Goal: Communication & Community: Answer question/provide support

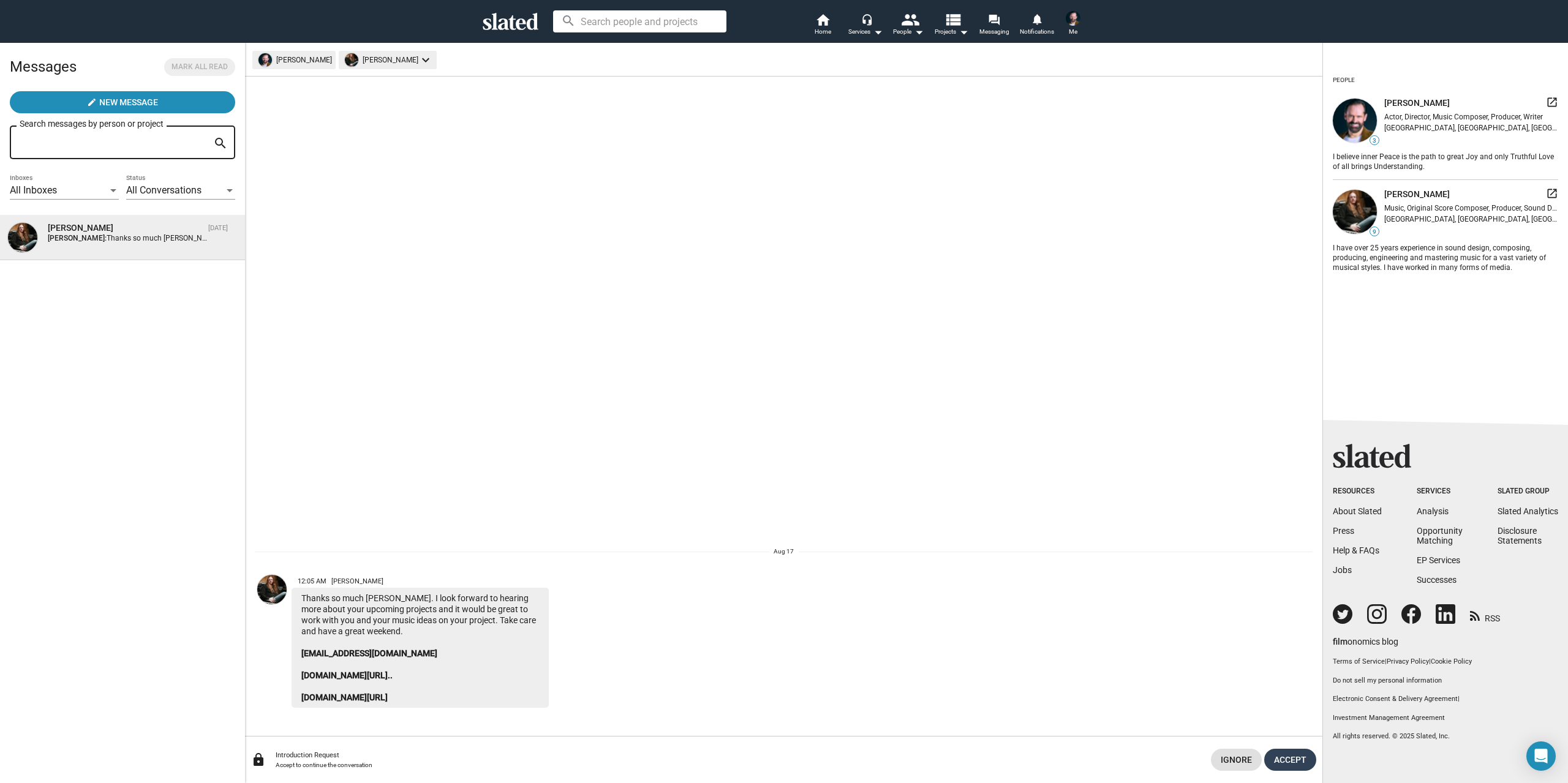
click at [1290, 759] on span "Accept" at bounding box center [1290, 759] width 32 height 22
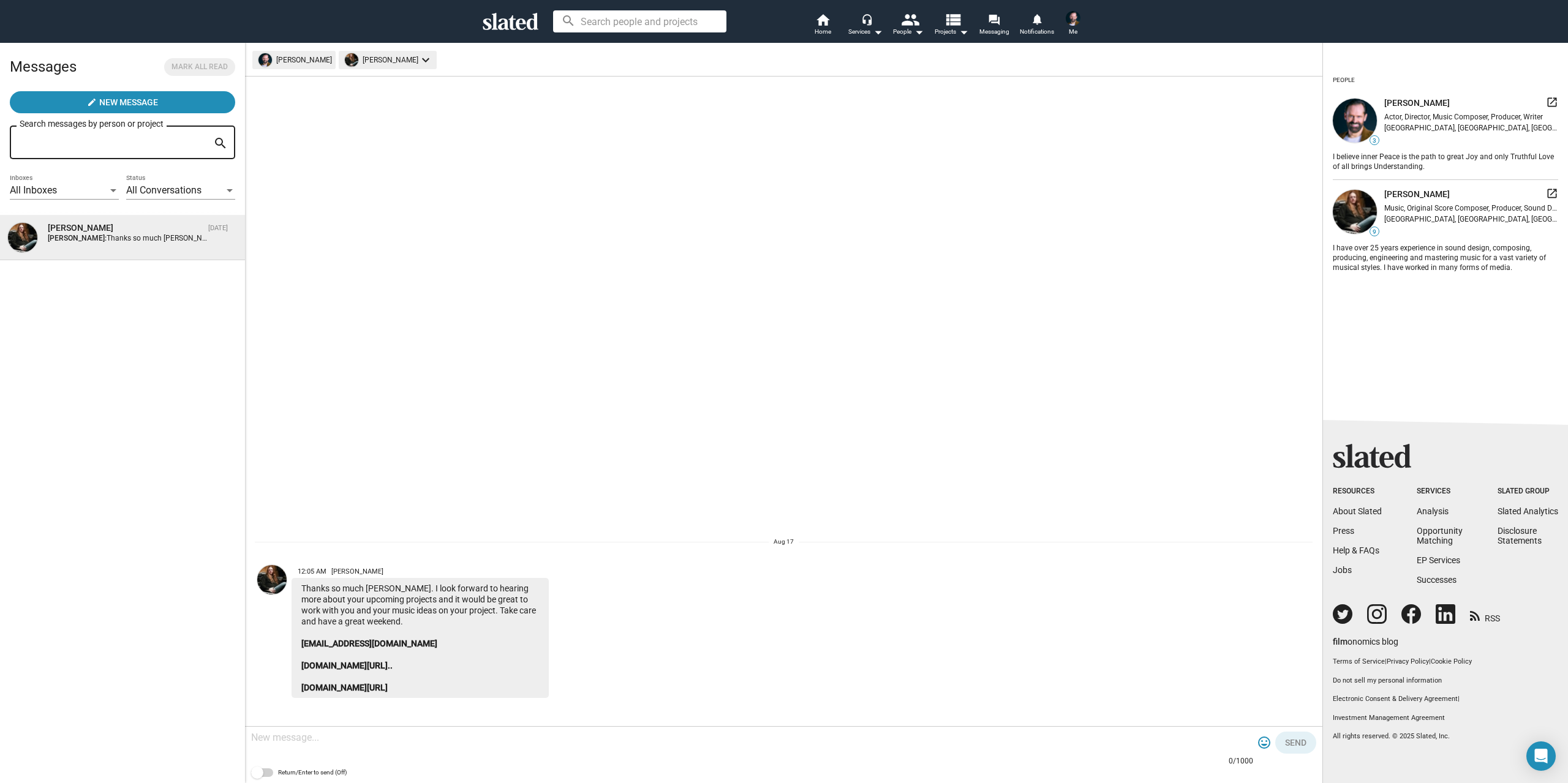
click at [338, 740] on textarea at bounding box center [752, 738] width 1002 height 12
click at [389, 665] on link "[DOMAIN_NAME][URL].." at bounding box center [347, 665] width 92 height 10
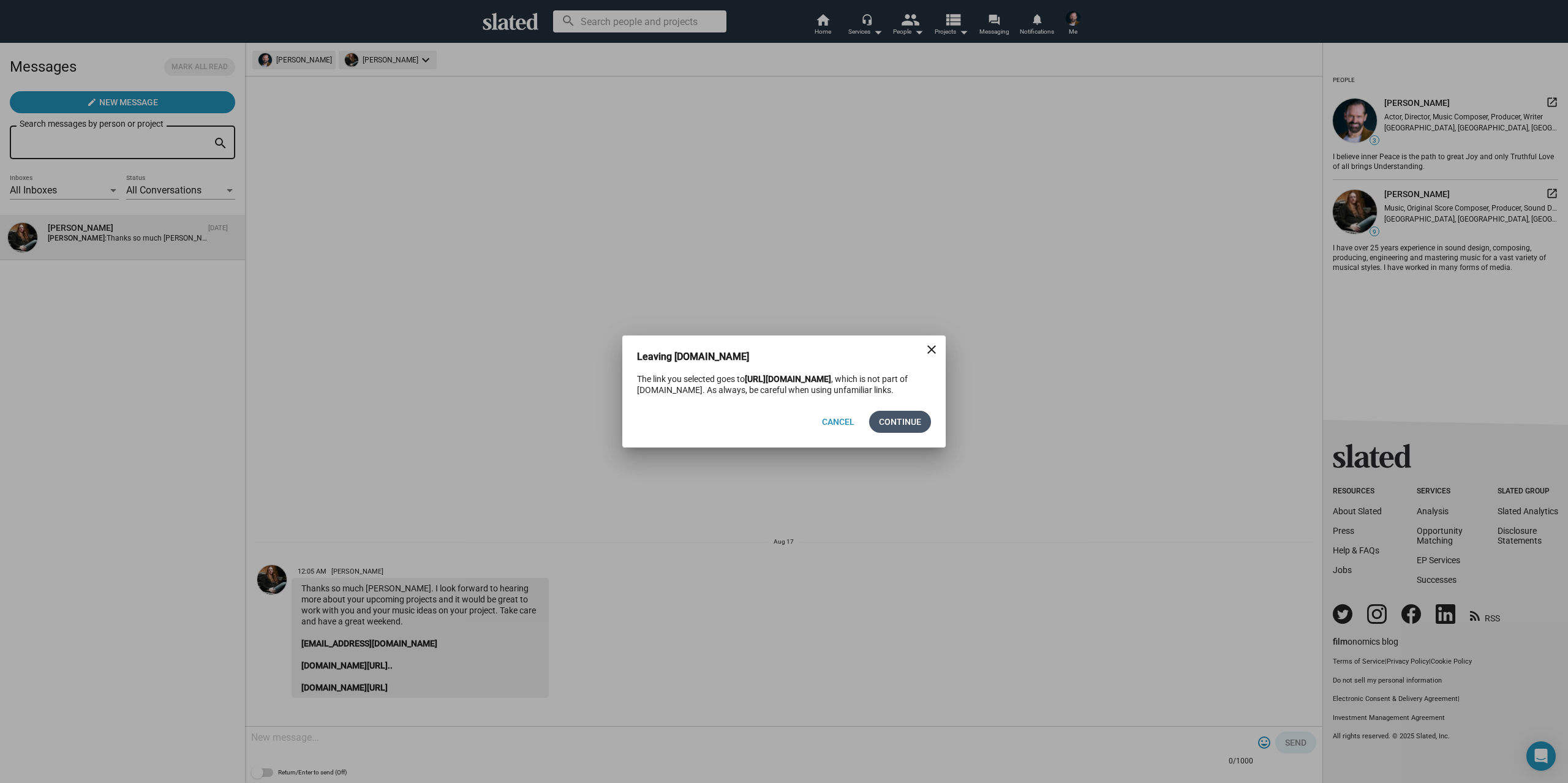
click at [888, 424] on span "Continue" at bounding box center [900, 421] width 42 height 22
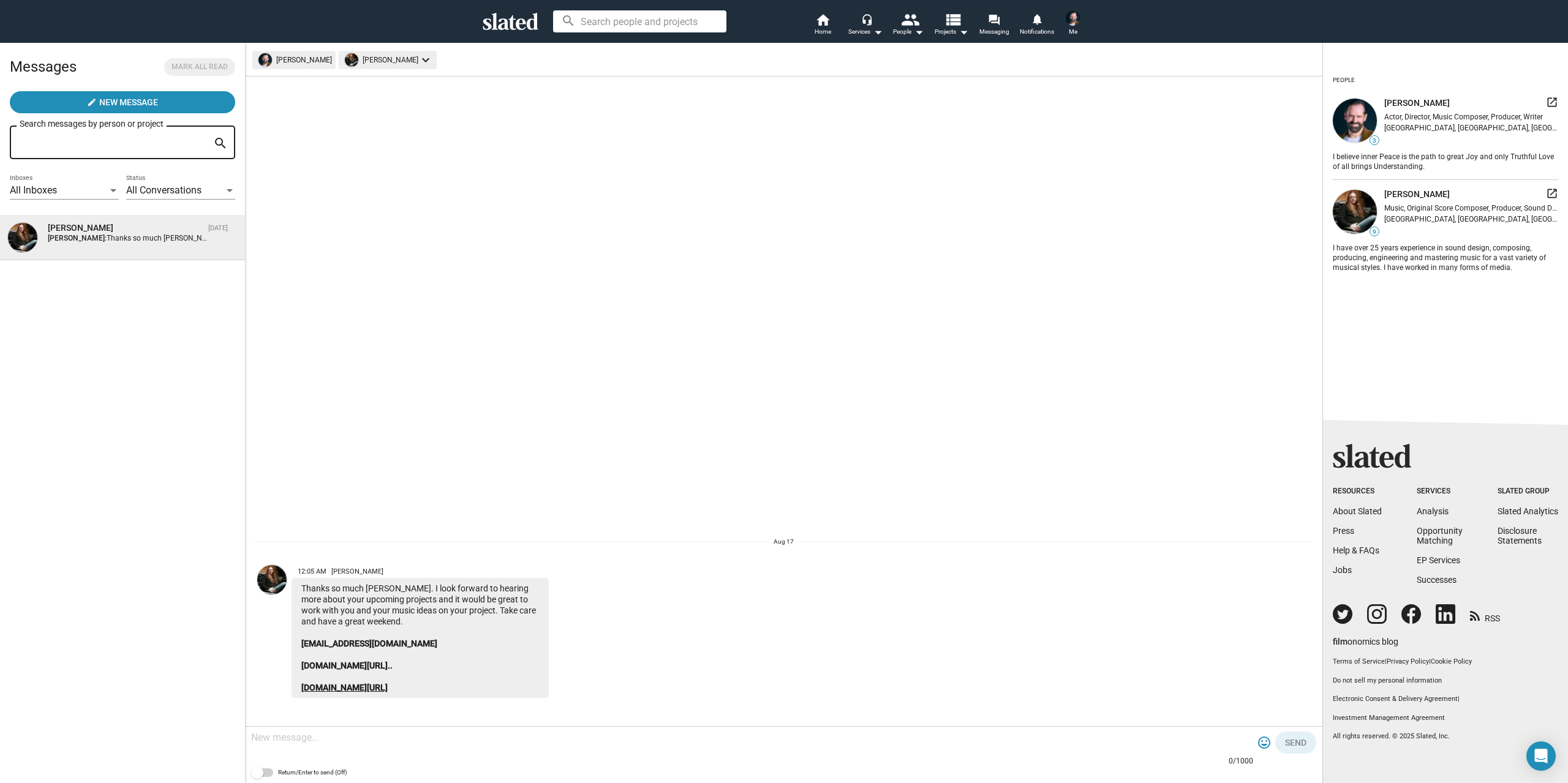
click at [388, 690] on link "[DOMAIN_NAME][URL]" at bounding box center [344, 688] width 87 height 10
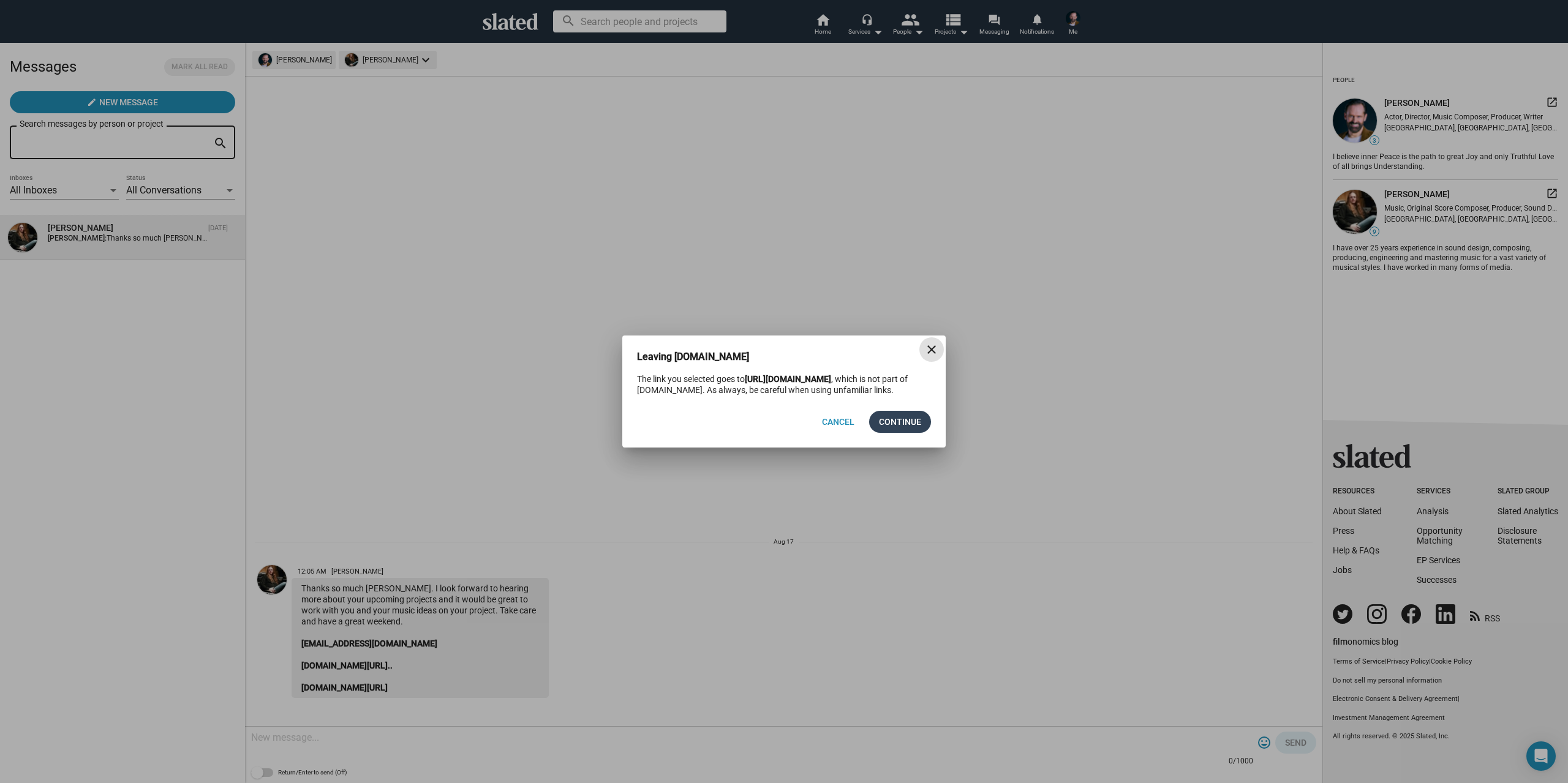
click at [902, 431] on span "Continue" at bounding box center [900, 421] width 42 height 22
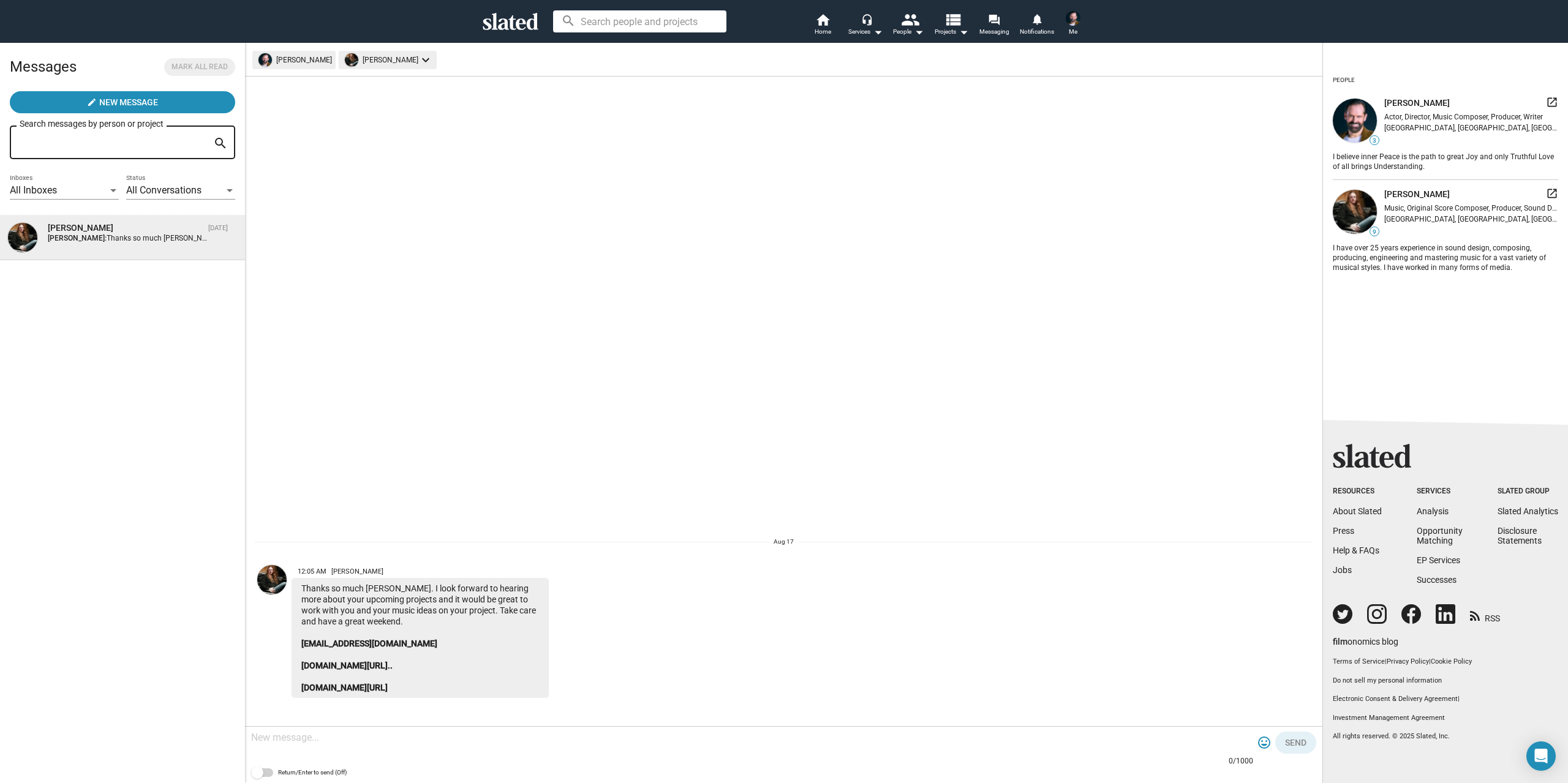
click at [324, 743] on textarea at bounding box center [752, 738] width 1002 height 12
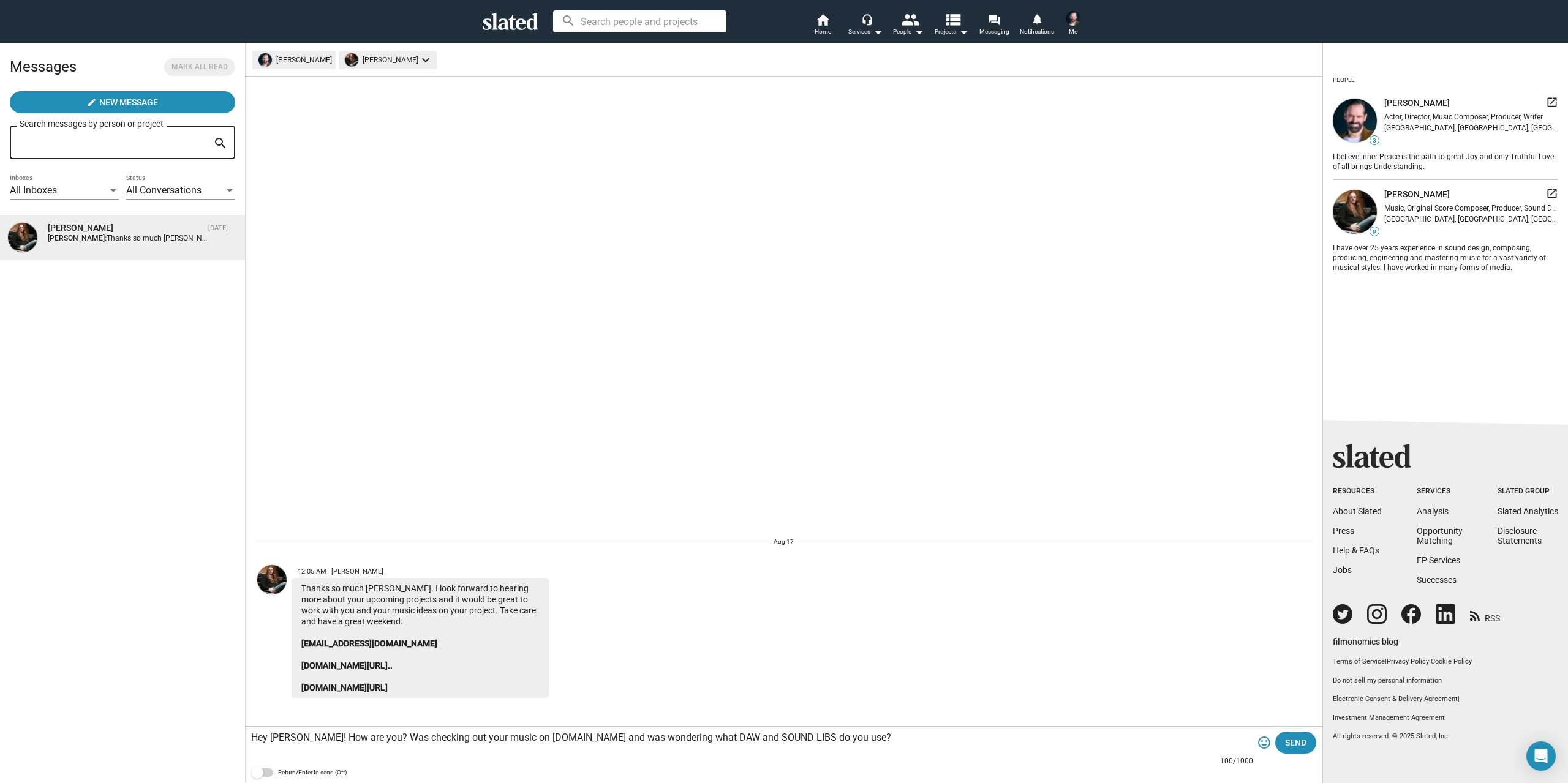
type textarea "Hey [PERSON_NAME]! How are you? Was checking out your music on [DOMAIN_NAME] an…"
click at [727, 737] on textarea "Hey [PERSON_NAME]! How are you? Was checking out your music on [DOMAIN_NAME] an…" at bounding box center [752, 738] width 1002 height 12
click at [866, 731] on div "Hey [PERSON_NAME]! How are you? Was checking out your music on [DOMAIN_NAME] an…" at bounding box center [752, 739] width 1002 height 36
click at [865, 736] on textarea "Hey [PERSON_NAME]! How are you? Was checking out your music on [DOMAIN_NAME] an…" at bounding box center [752, 738] width 1002 height 12
click at [1300, 737] on span "Send" at bounding box center [1295, 742] width 21 height 22
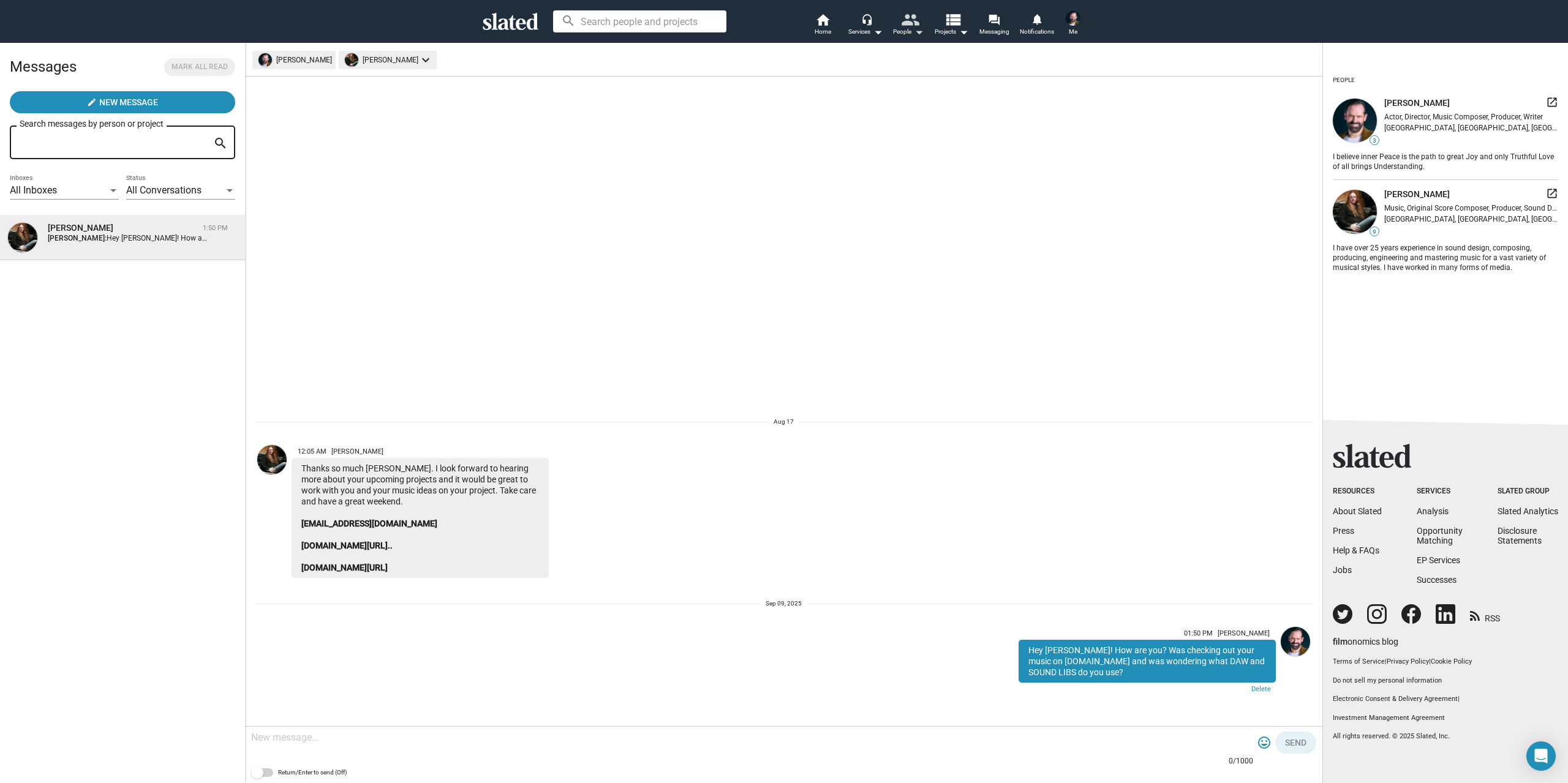
click at [919, 35] on mat-icon "arrow_drop_down" at bounding box center [919, 32] width 15 height 15
click at [919, 35] on div at bounding box center [784, 392] width 1568 height 783
click at [1070, 19] on img at bounding box center [1073, 19] width 15 height 15
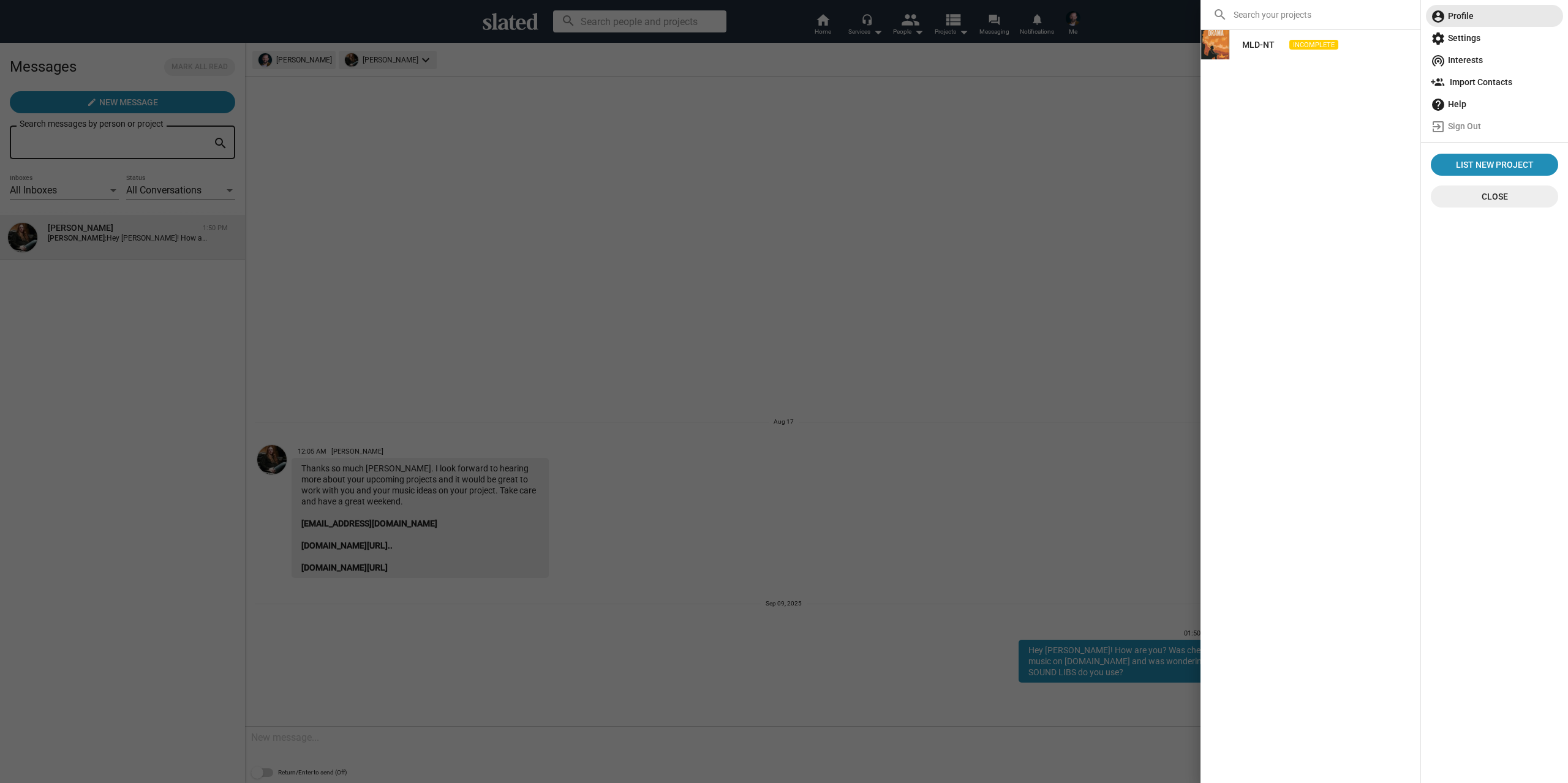
click at [1465, 16] on span "account_circle Profile" at bounding box center [1494, 16] width 128 height 22
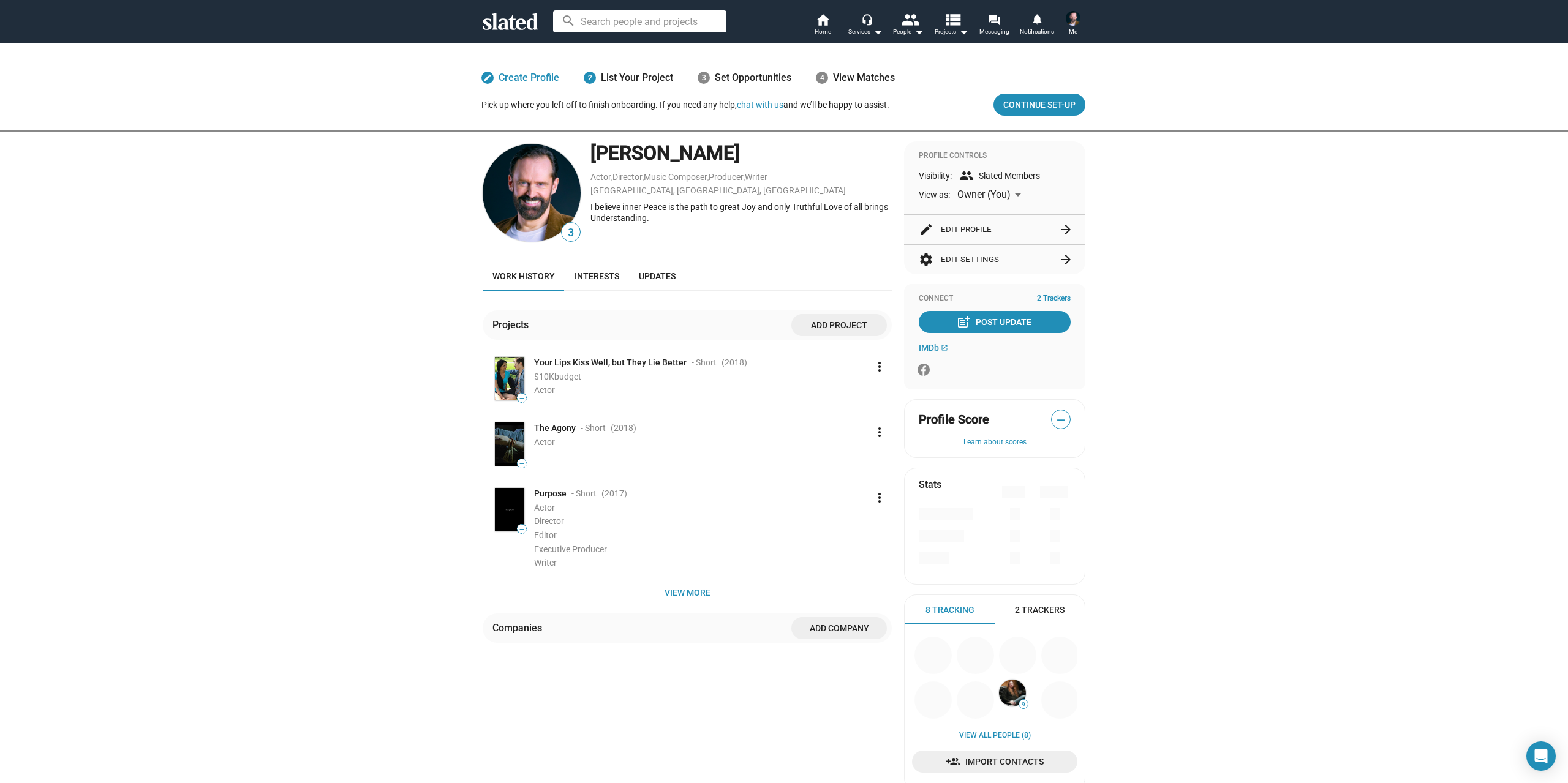
scroll to position [304, 0]
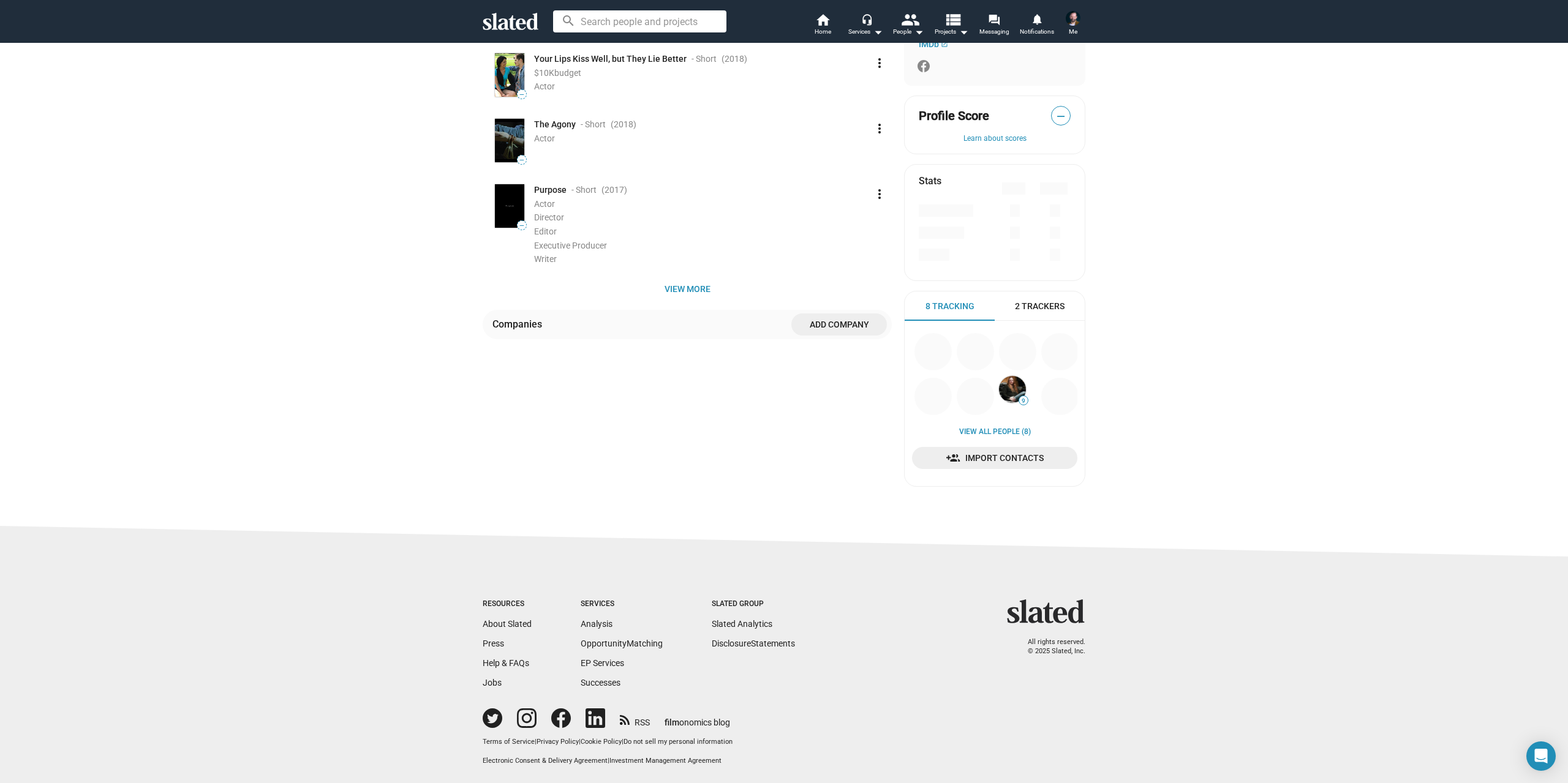
click at [1032, 306] on span "2 Trackers" at bounding box center [1040, 306] width 50 height 12
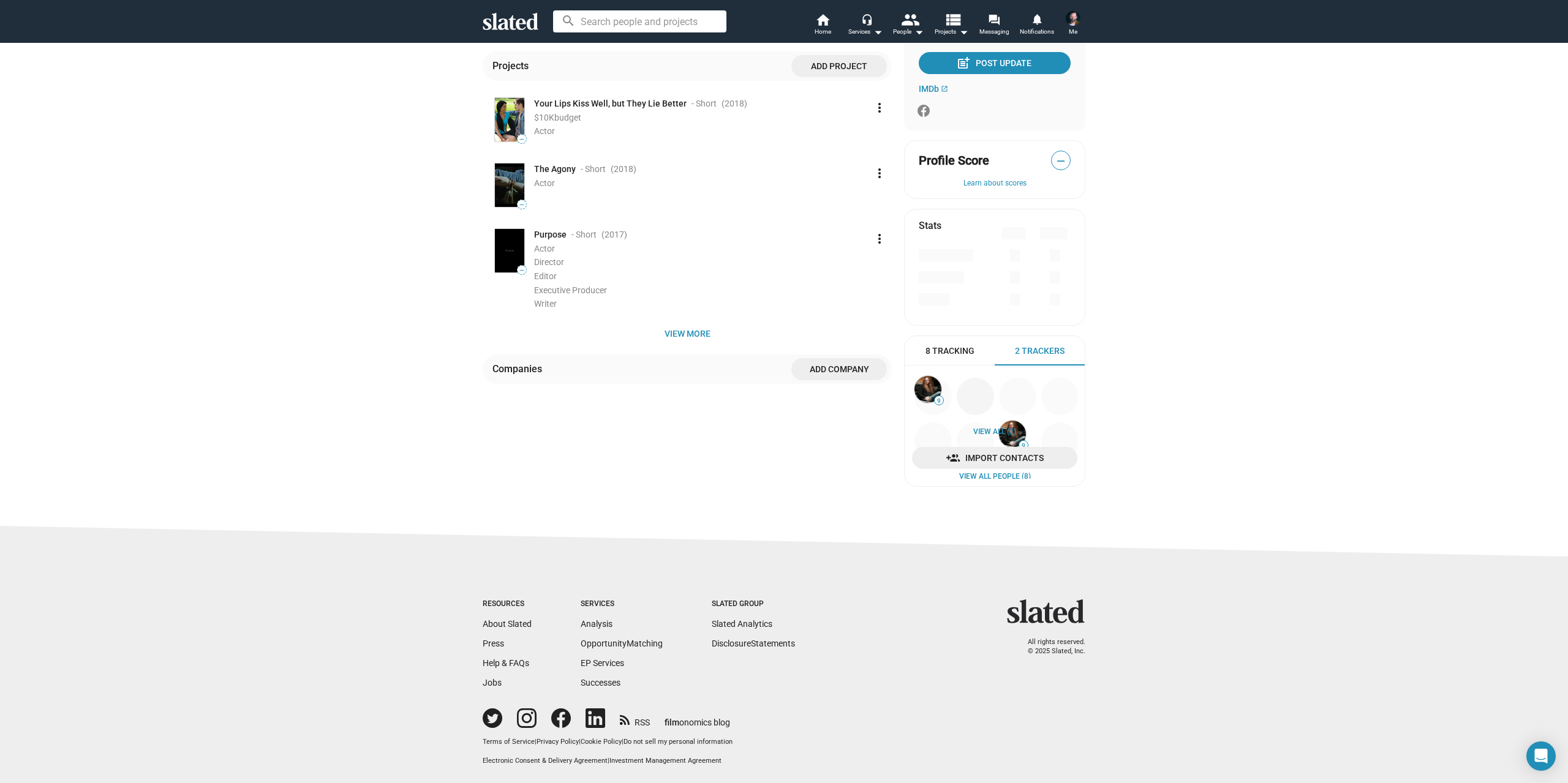
scroll to position [260, 0]
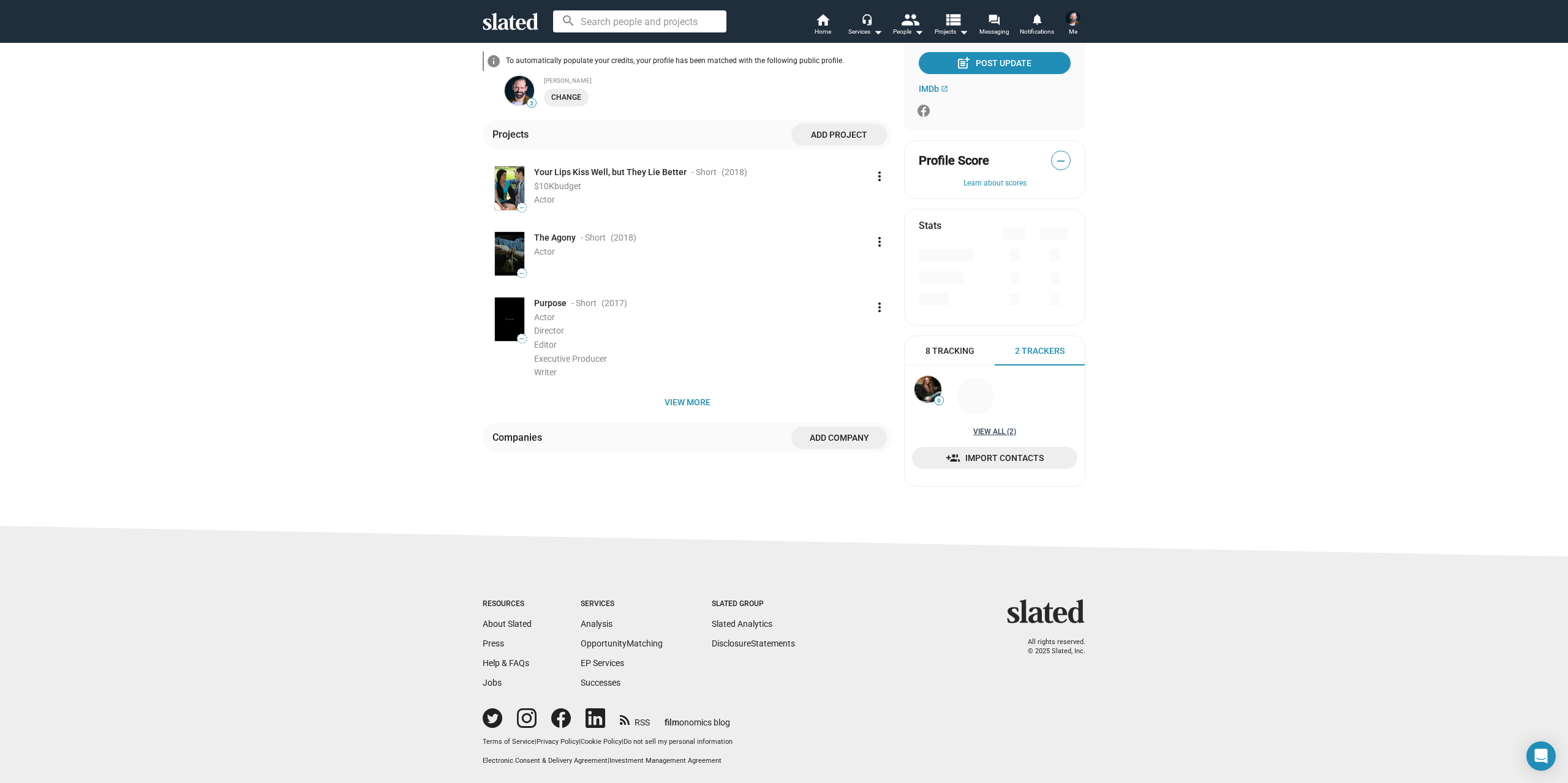
click at [1001, 433] on link "View all (2)" at bounding box center [994, 432] width 43 height 10
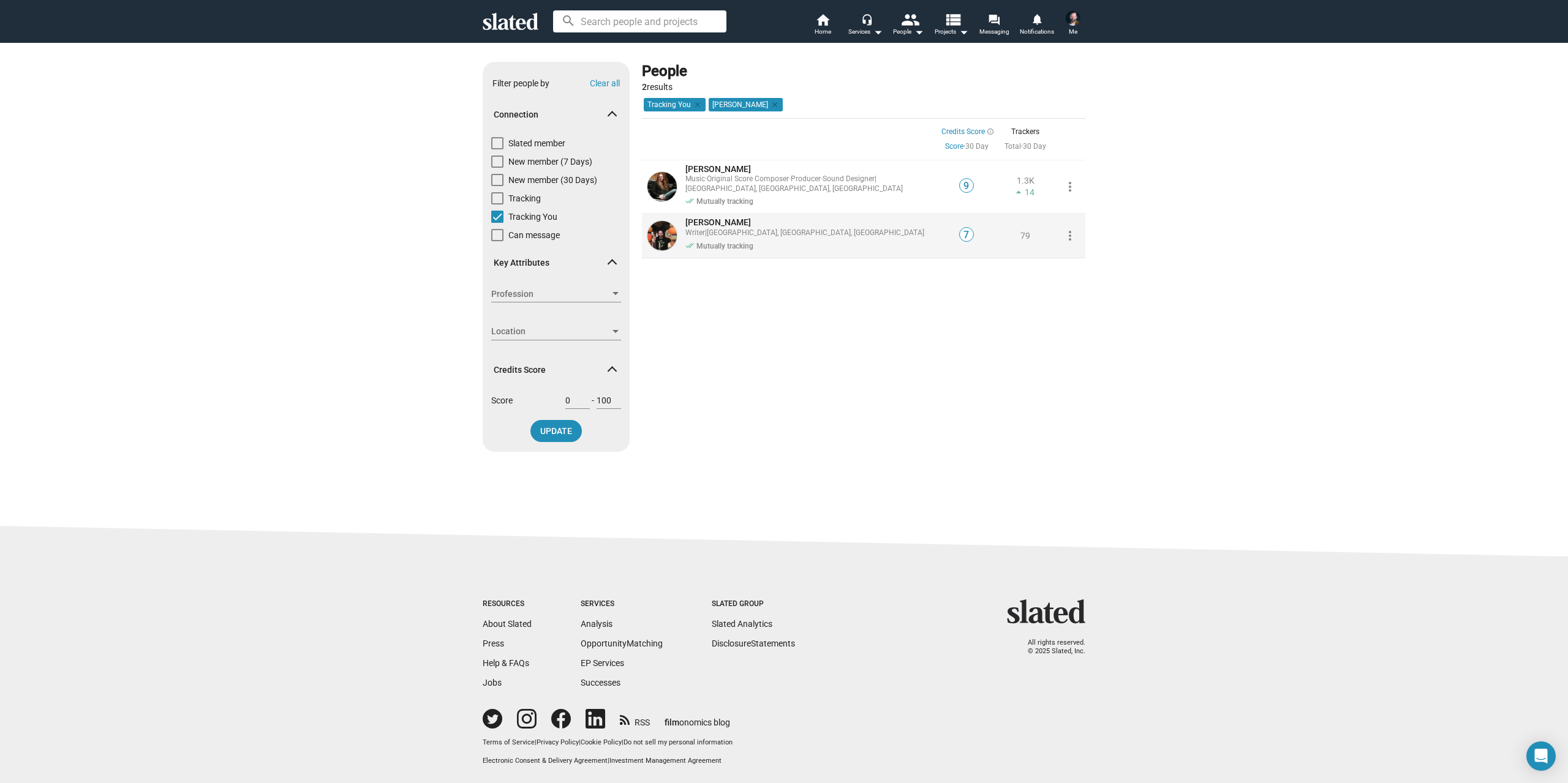
click at [666, 236] on img at bounding box center [662, 235] width 29 height 29
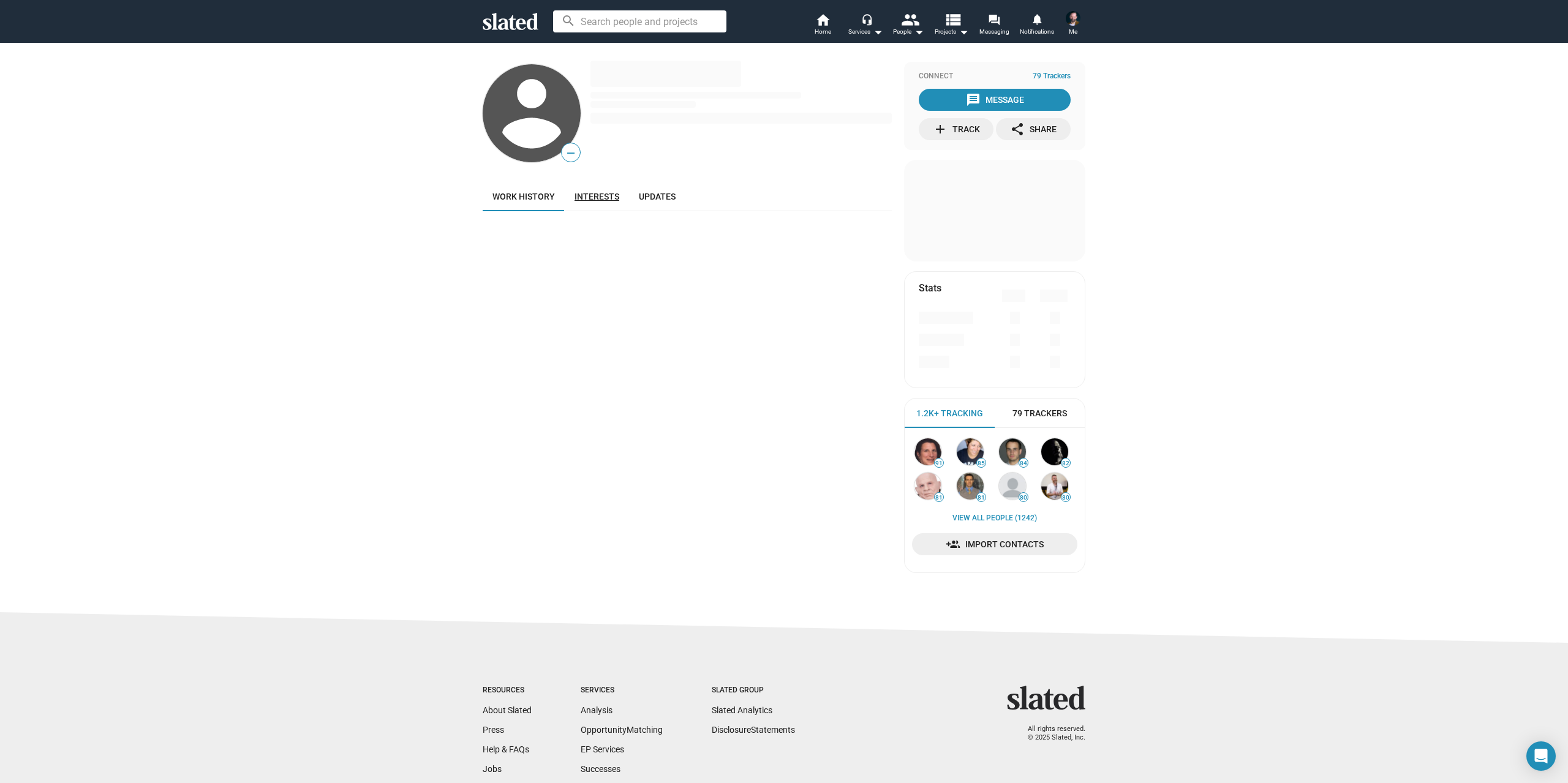
click at [590, 200] on span "Interests" at bounding box center [597, 197] width 45 height 10
click at [659, 195] on span "Updates" at bounding box center [657, 197] width 37 height 10
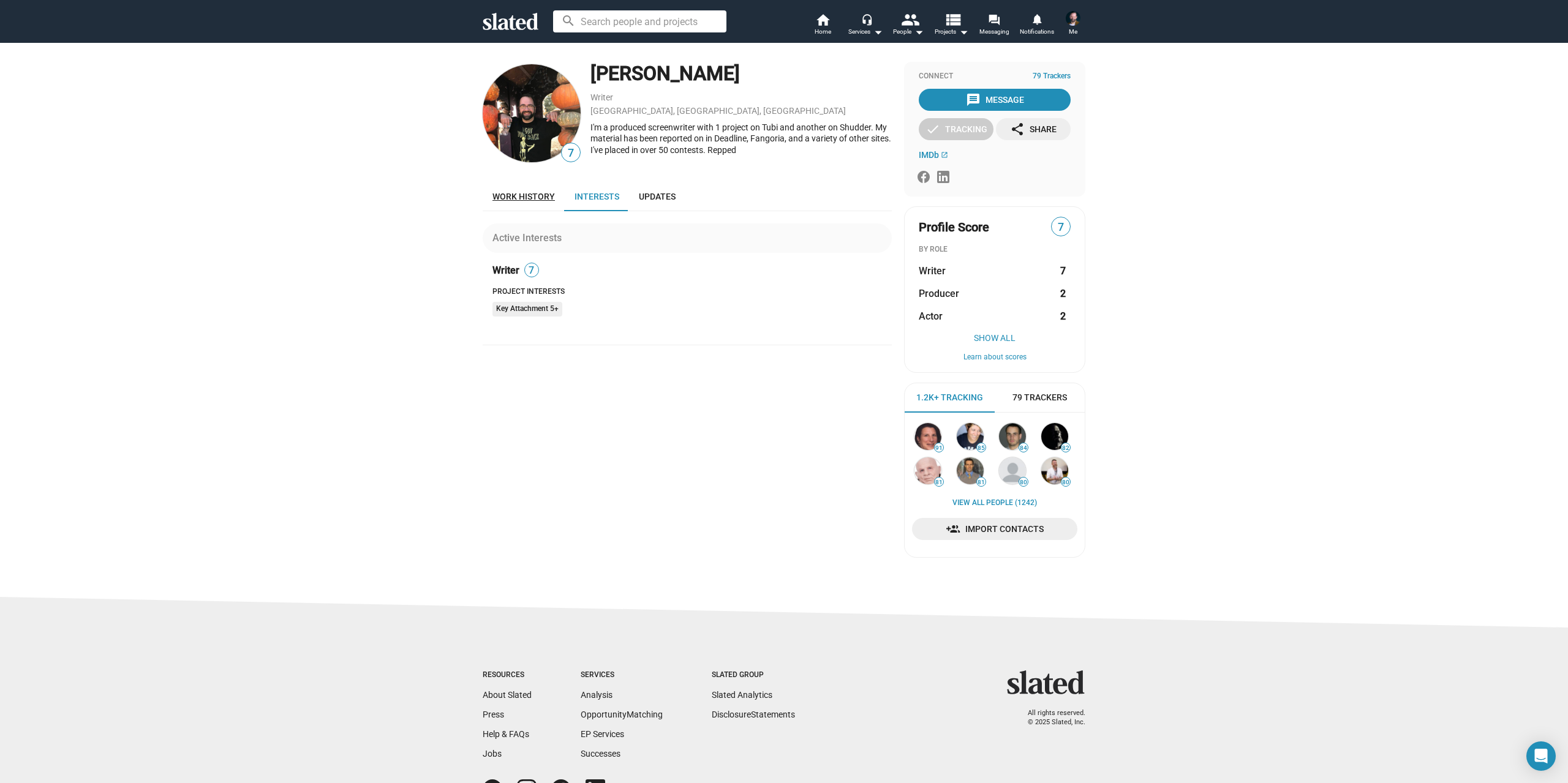
click at [529, 196] on span "Work history" at bounding box center [524, 197] width 62 height 10
click at [651, 198] on span "Updates" at bounding box center [657, 197] width 37 height 10
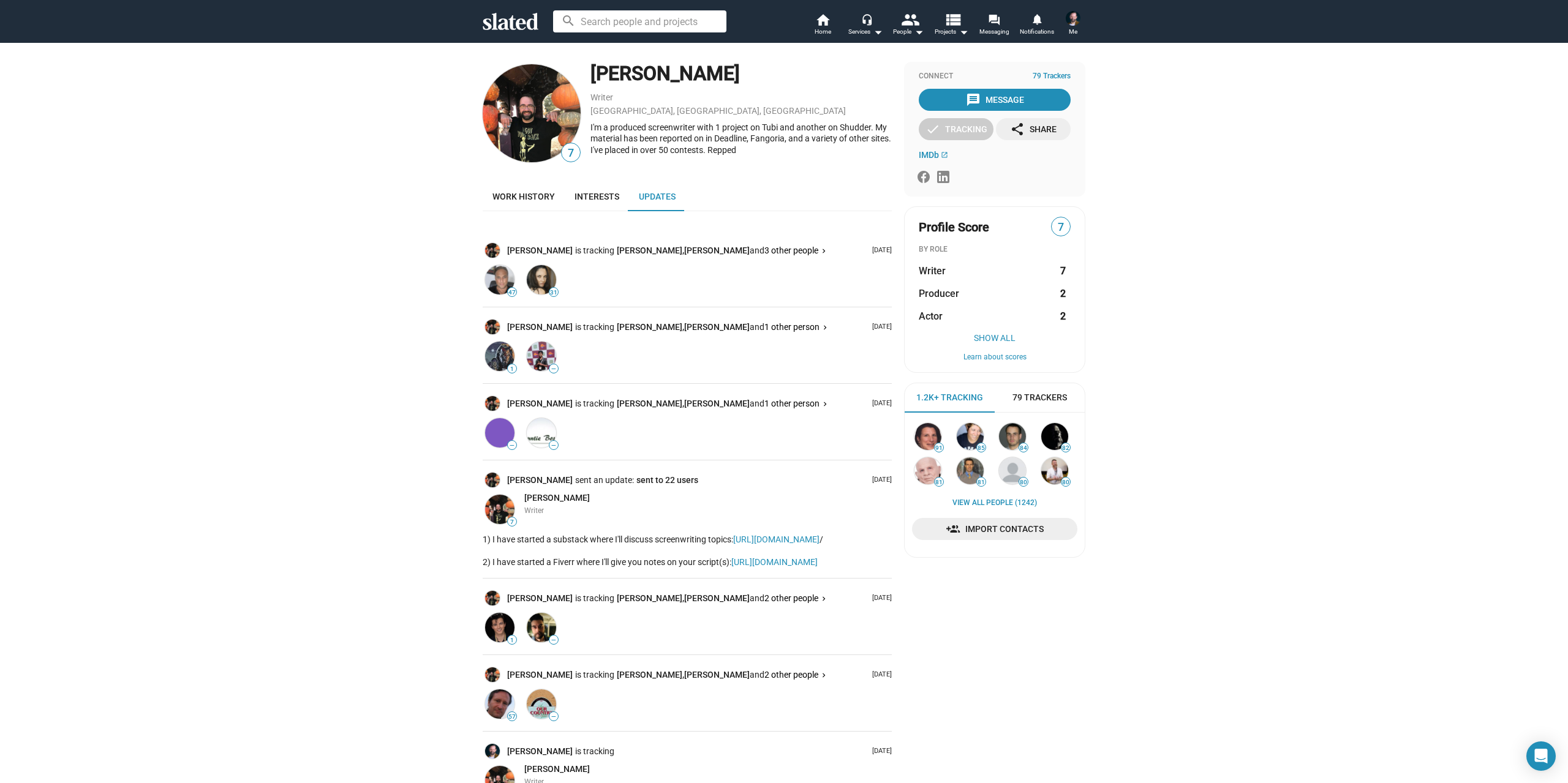
click at [1069, 21] on img at bounding box center [1073, 19] width 15 height 15
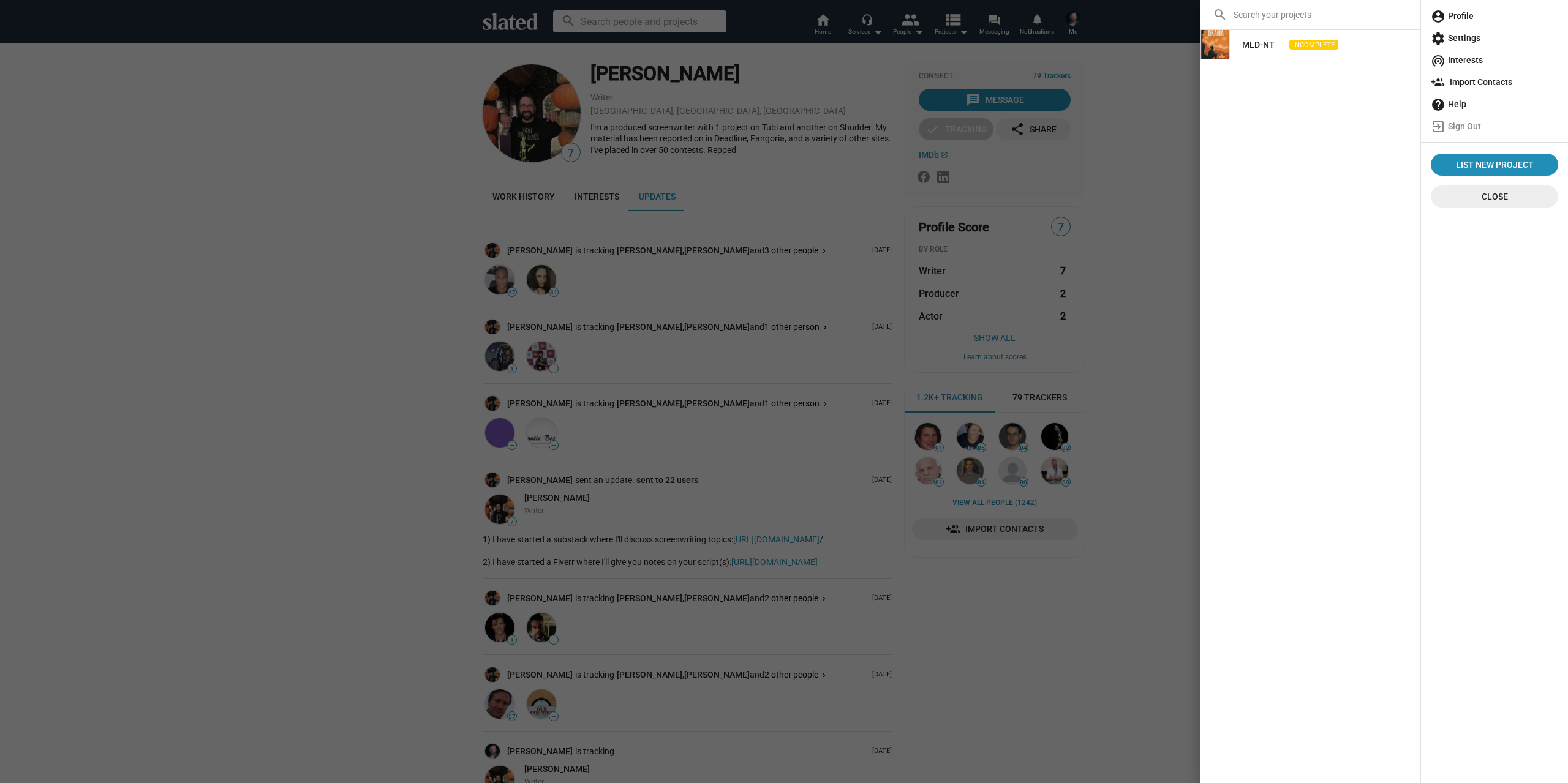
click at [1466, 10] on span "account_circle Profile" at bounding box center [1494, 16] width 128 height 22
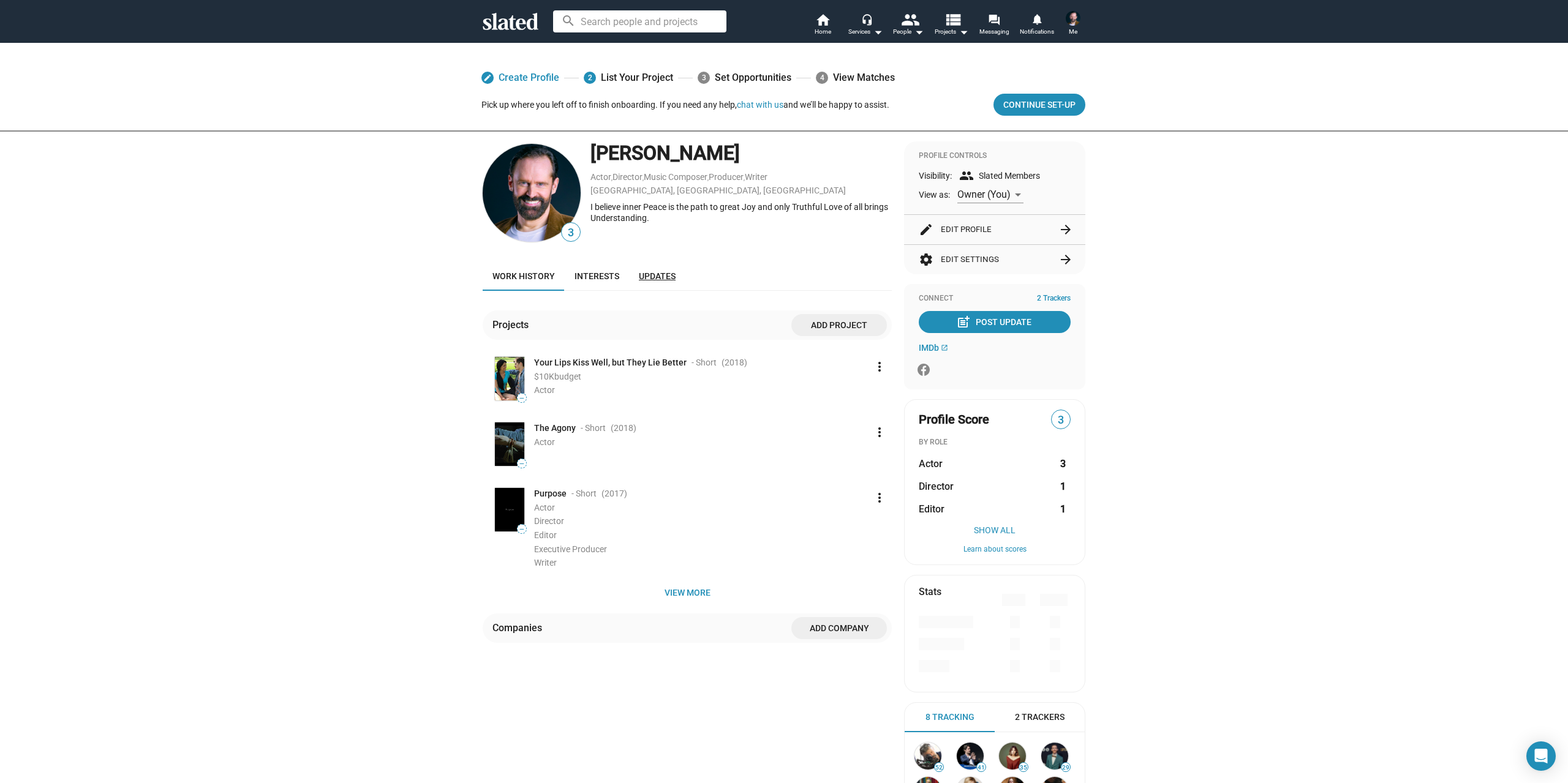
click at [658, 275] on span "Updates" at bounding box center [657, 276] width 37 height 10
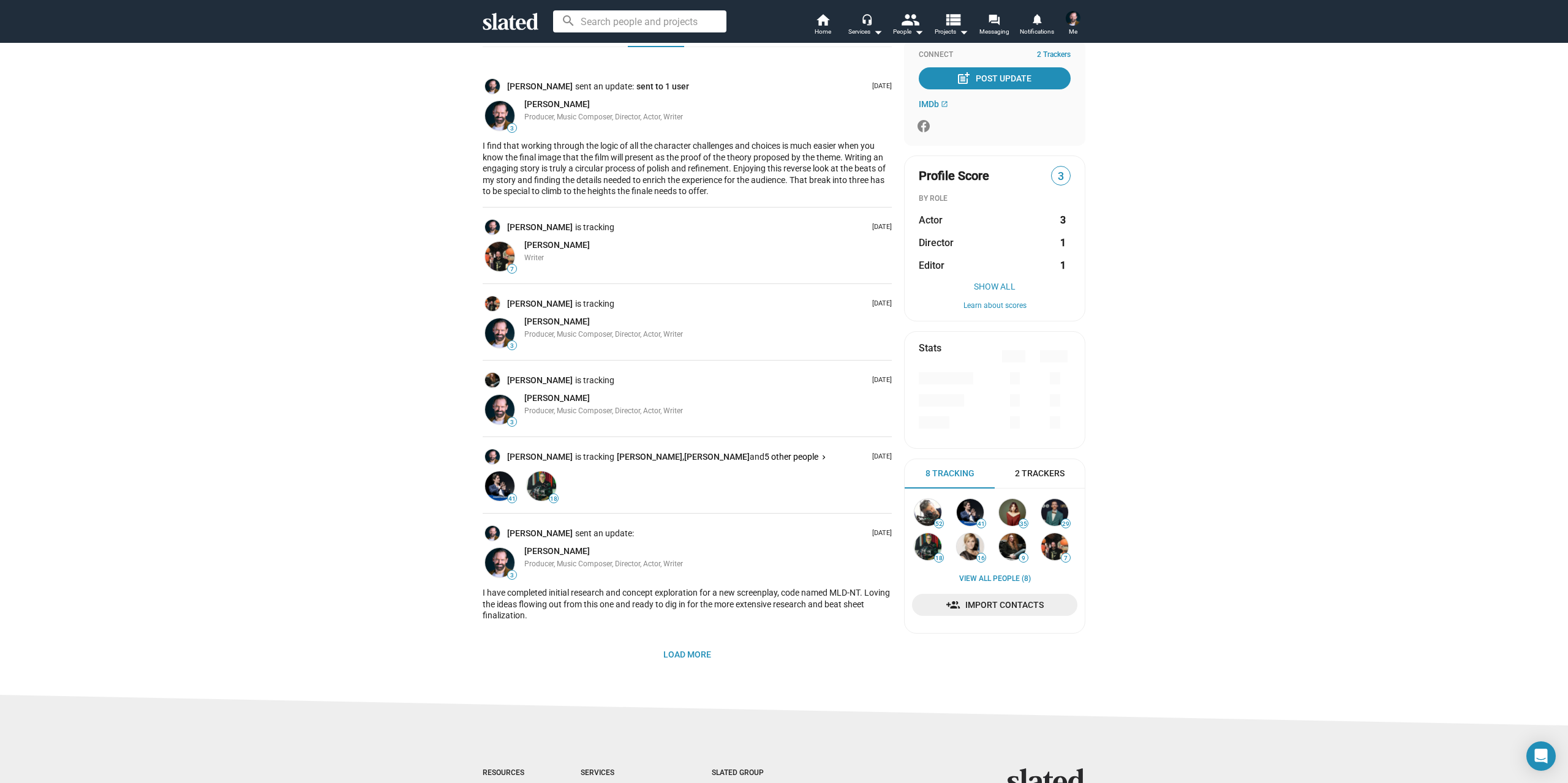
scroll to position [245, 0]
click at [686, 647] on span "Load More" at bounding box center [687, 653] width 48 height 22
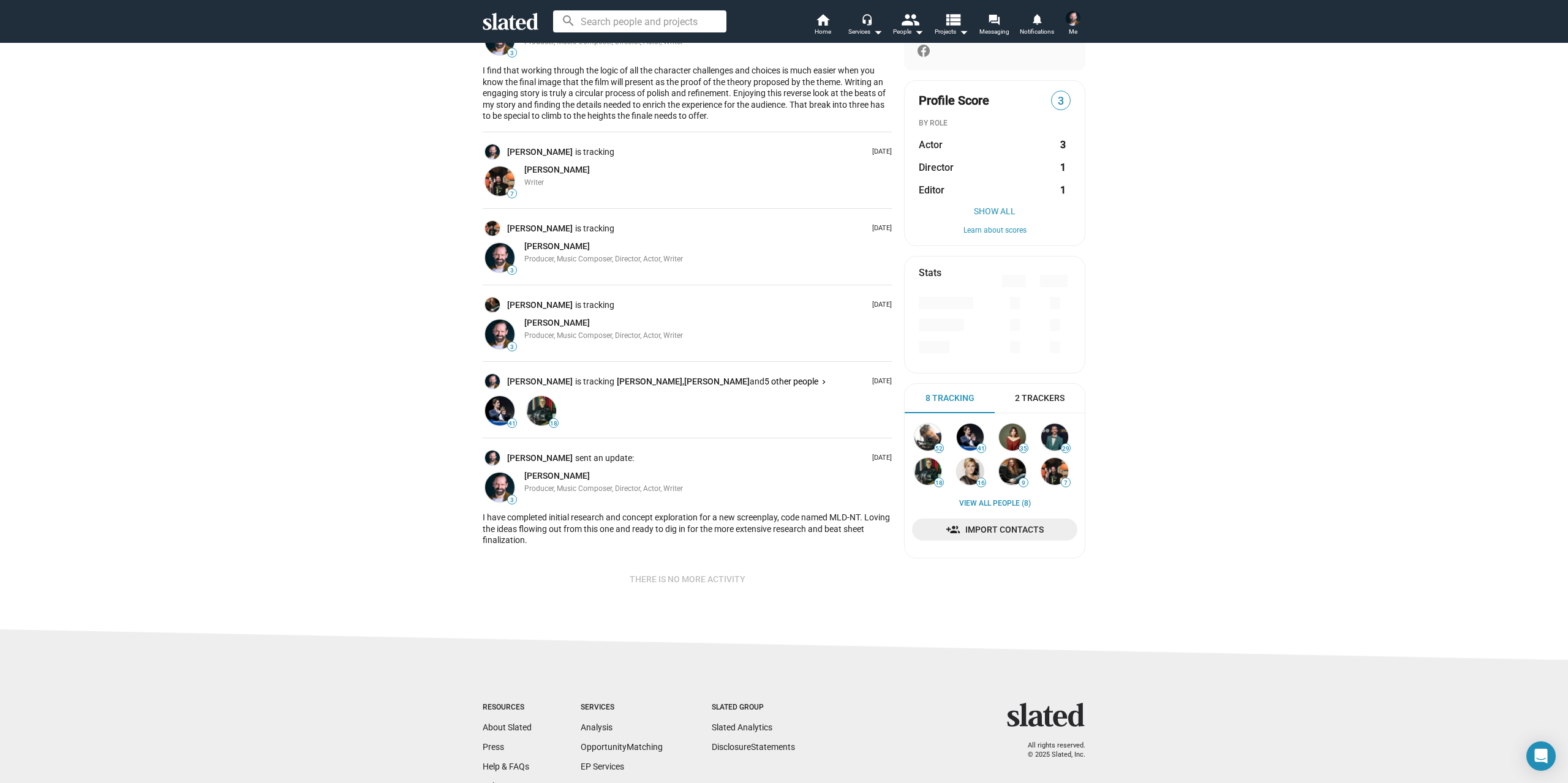
scroll to position [300, 0]
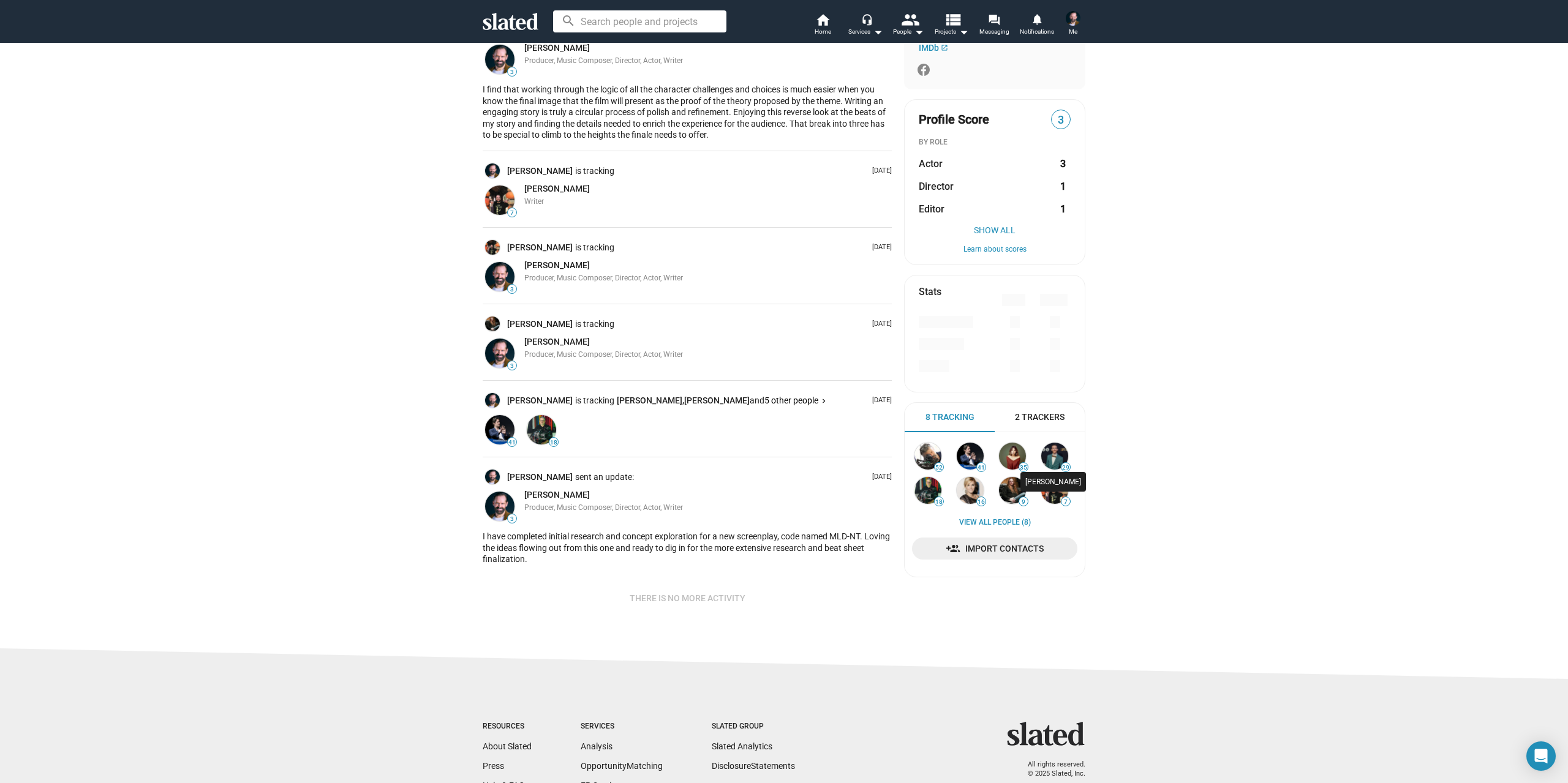
click at [1052, 455] on img at bounding box center [1054, 456] width 27 height 27
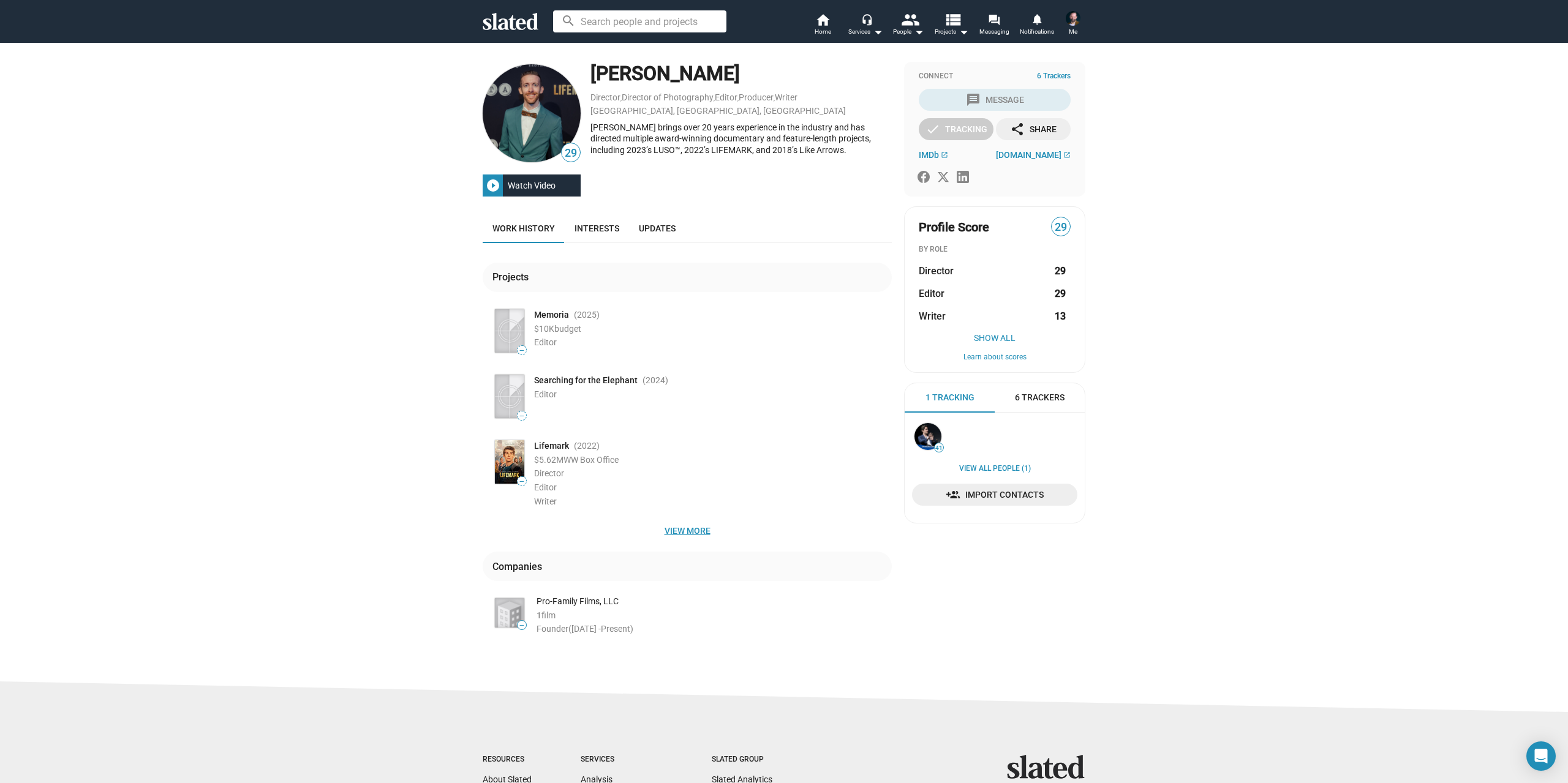
click at [681, 530] on span "View more" at bounding box center [687, 530] width 389 height 22
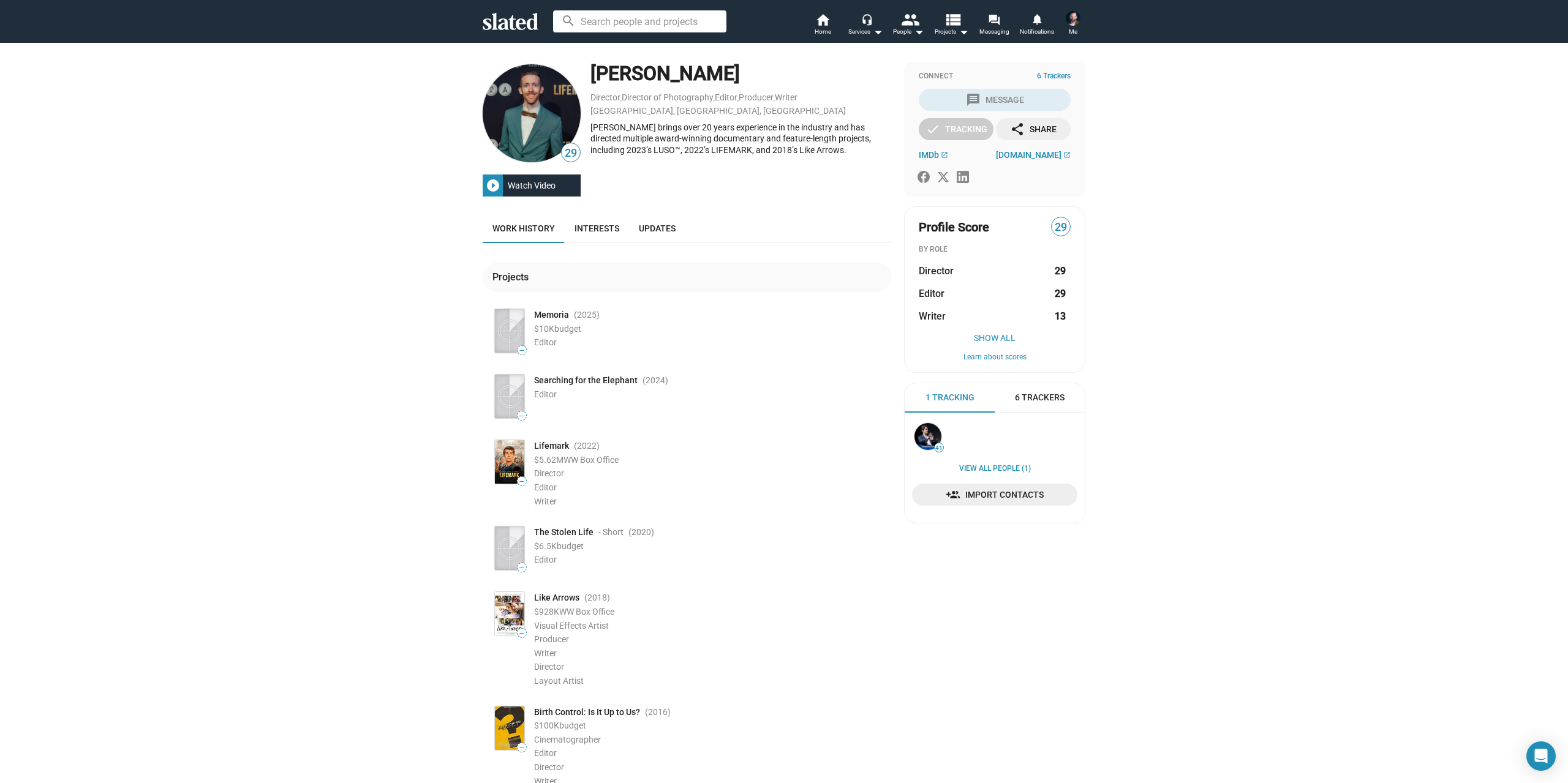
click at [1075, 26] on span "Me" at bounding box center [1073, 32] width 9 height 15
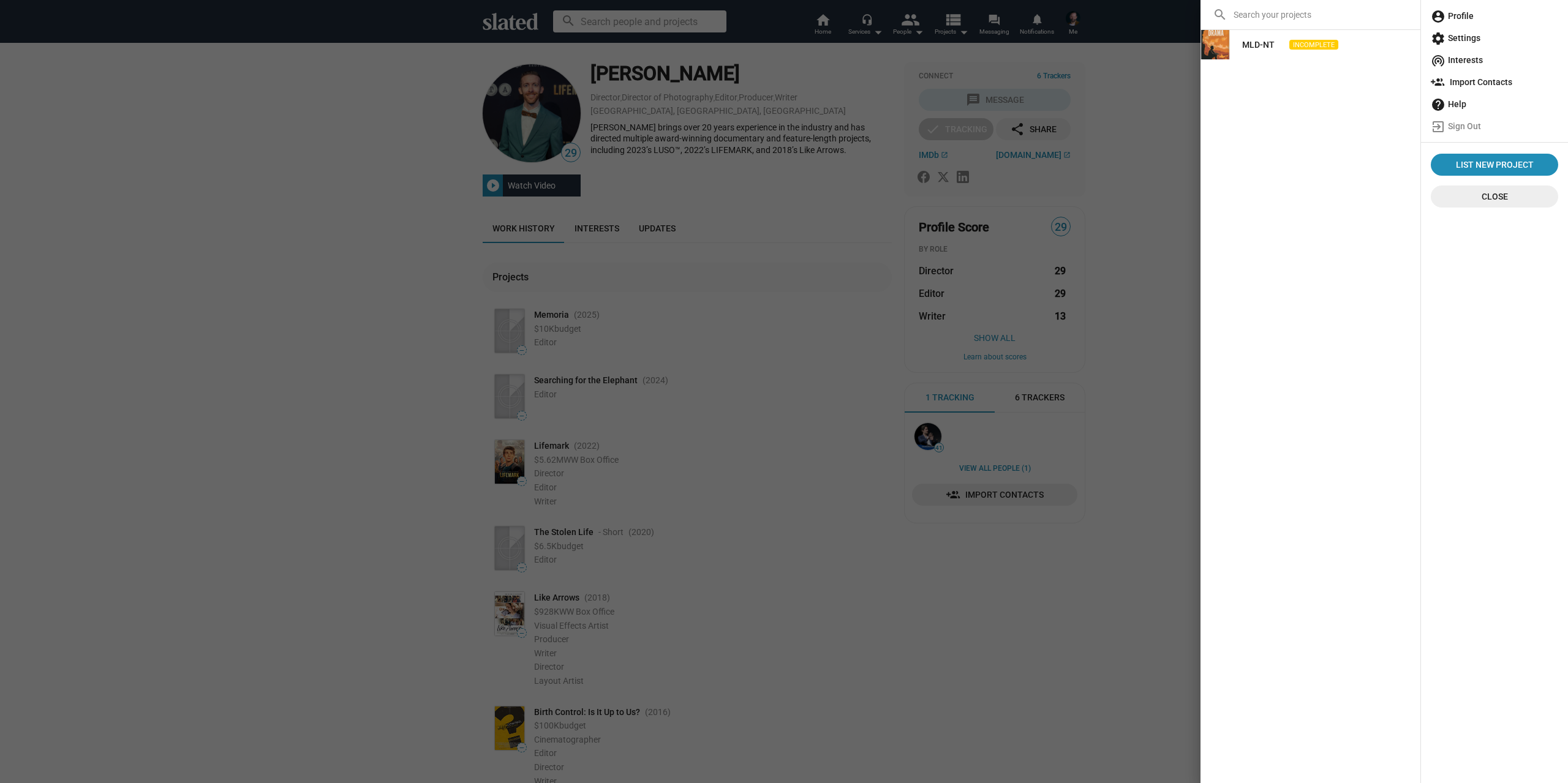
click at [1465, 11] on span "account_circle Profile" at bounding box center [1494, 16] width 128 height 22
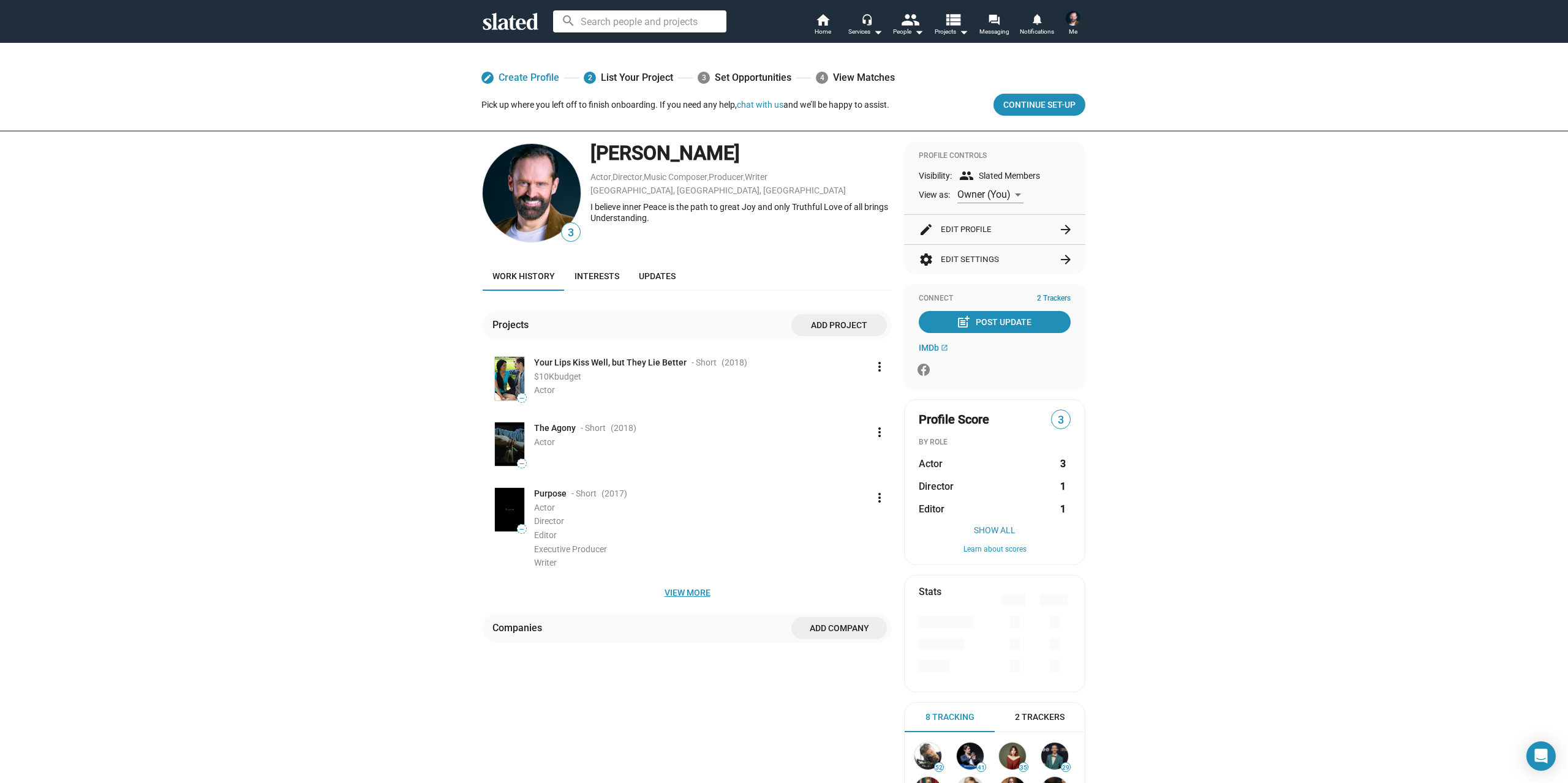
click at [698, 594] on span "View more" at bounding box center [687, 592] width 389 height 22
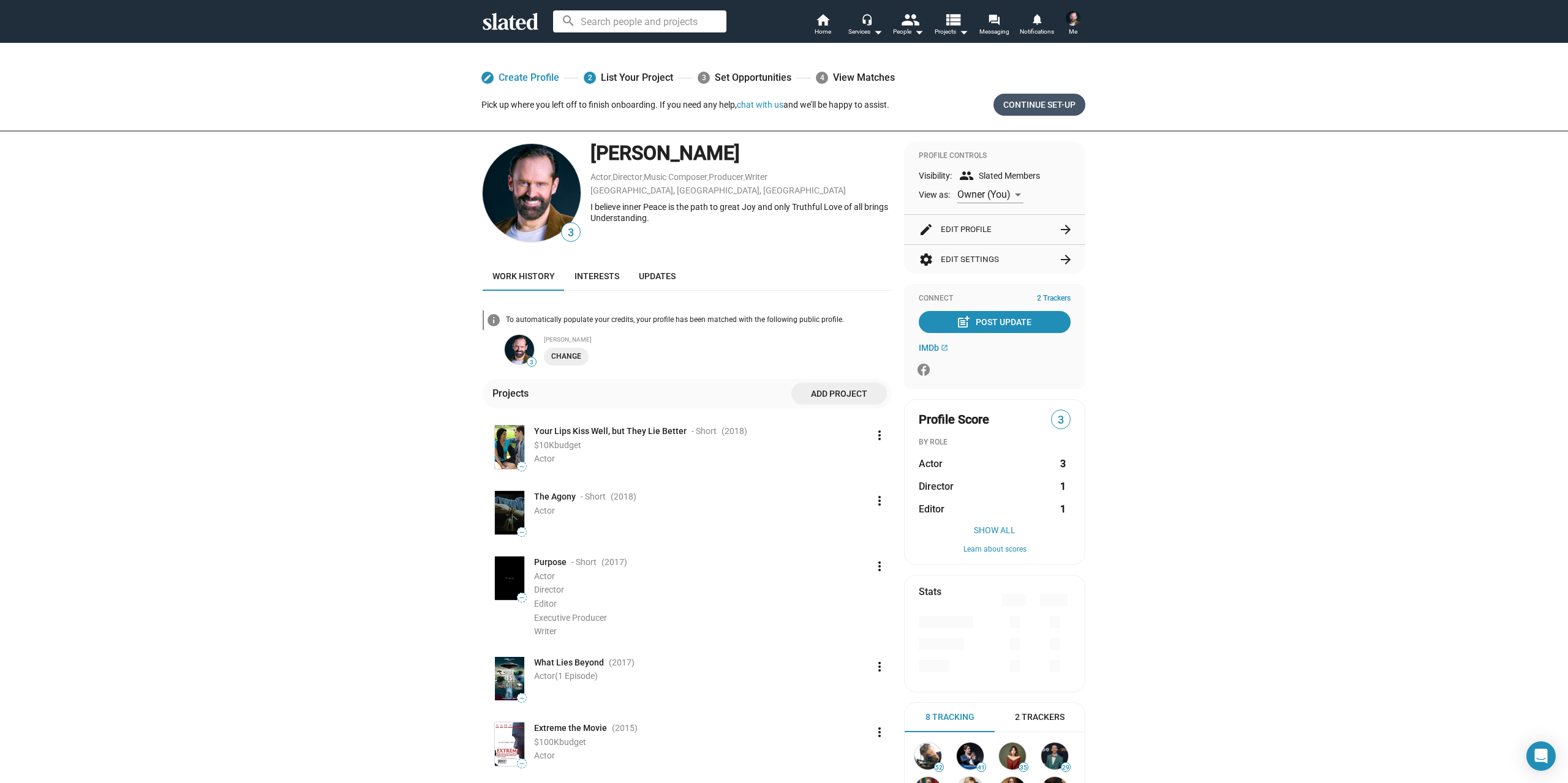
click at [1051, 107] on span "Continue Set-up" at bounding box center [1039, 104] width 72 height 22
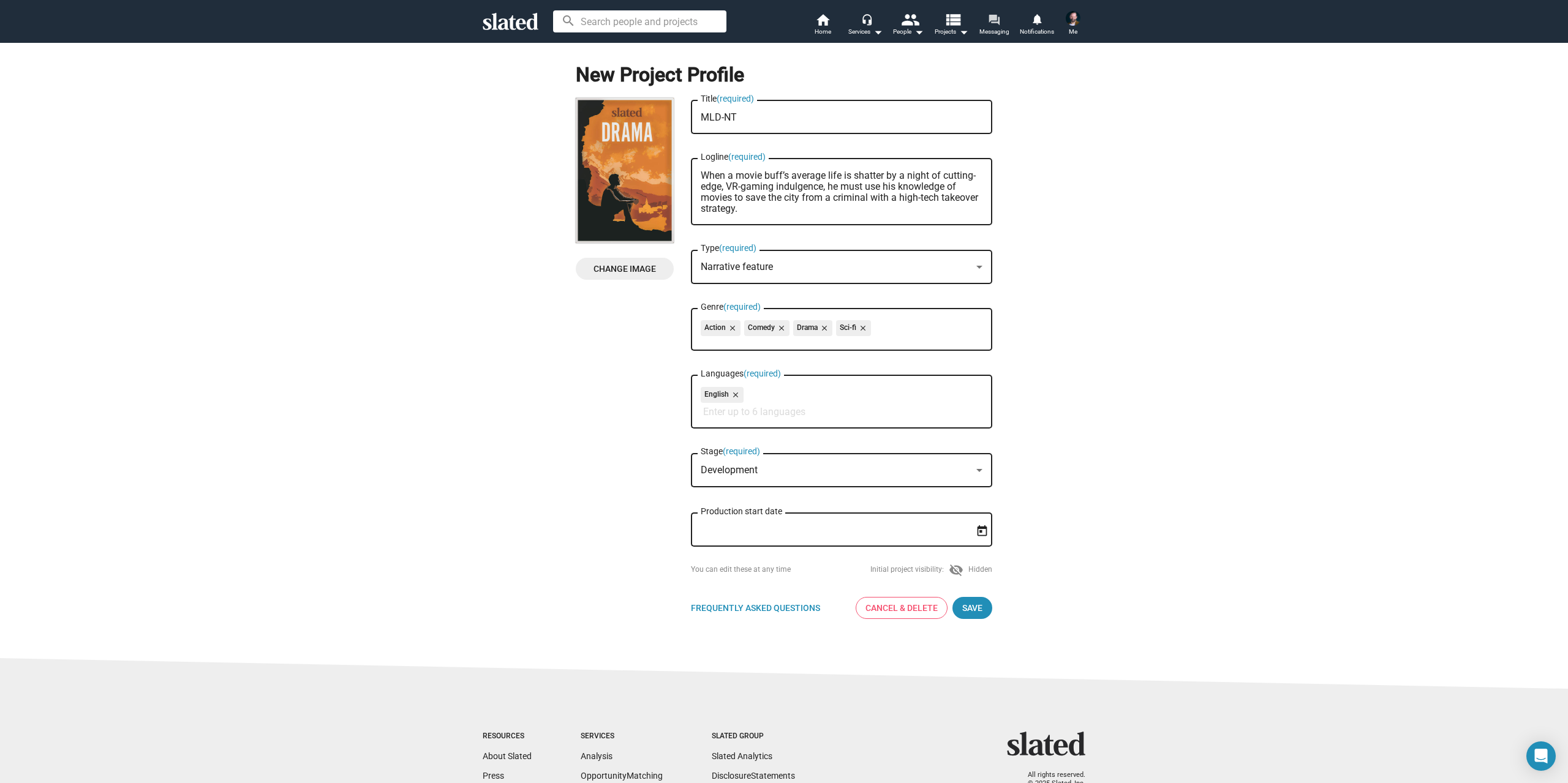
click at [998, 27] on span "Messaging" at bounding box center [994, 32] width 30 height 15
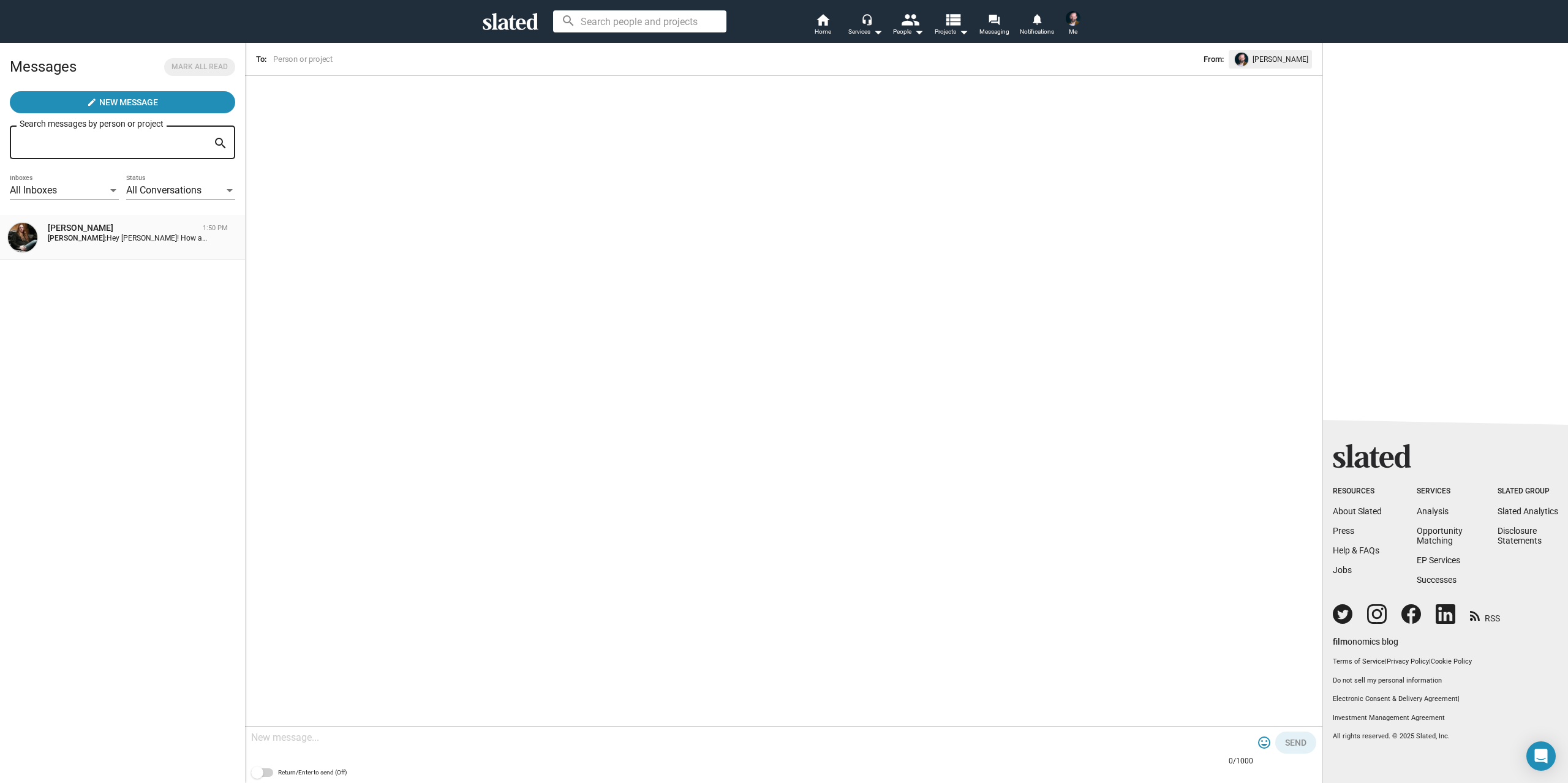
click at [187, 232] on div "[PERSON_NAME]" at bounding box center [123, 228] width 150 height 12
